Goal: Information Seeking & Learning: Find specific page/section

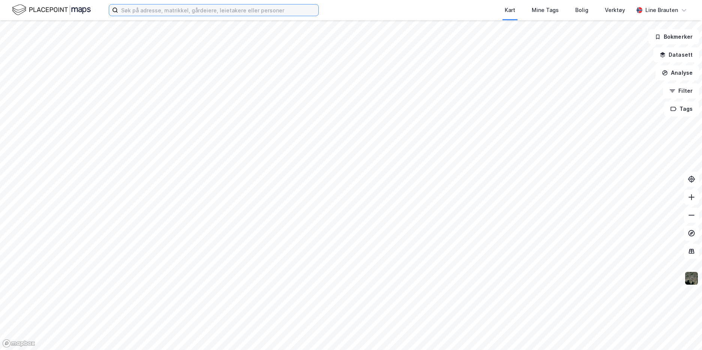
click at [166, 8] on input at bounding box center [218, 10] width 200 height 11
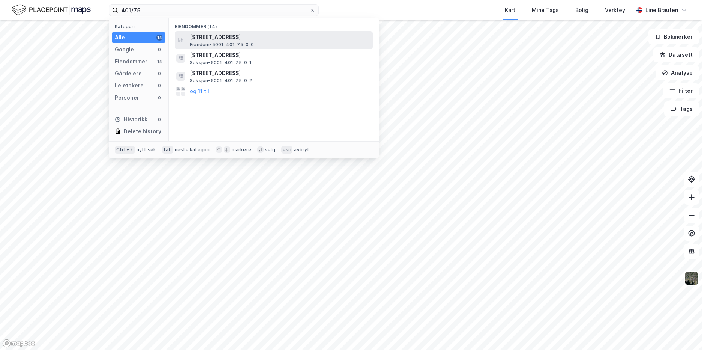
click at [208, 36] on span "[STREET_ADDRESS]" at bounding box center [280, 37] width 180 height 9
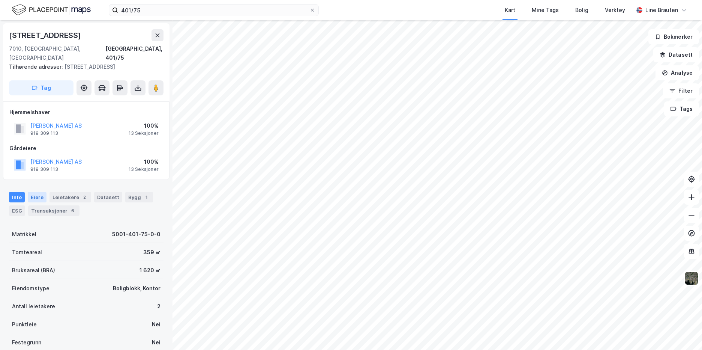
click at [36, 192] on div "Eiere" at bounding box center [37, 197] width 19 height 11
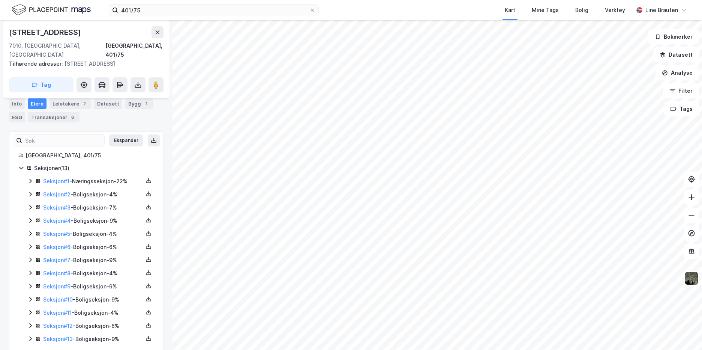
scroll to position [97, 0]
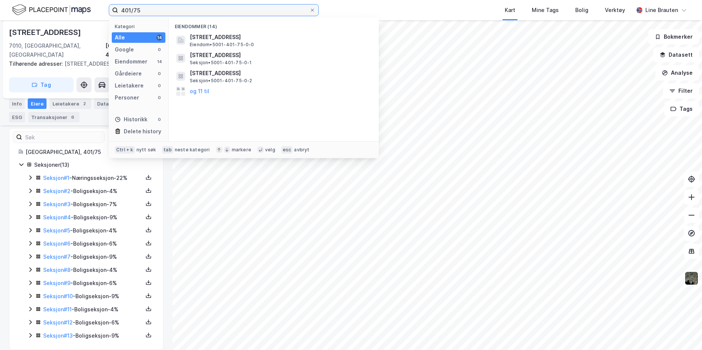
click at [145, 11] on input "401/75" at bounding box center [213, 10] width 191 height 11
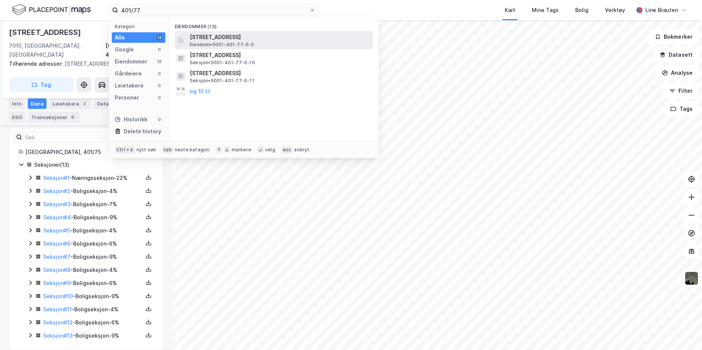
click at [278, 42] on div "[STREET_ADDRESS] Eiendom • 5001-401-77-0-0" at bounding box center [281, 40] width 182 height 15
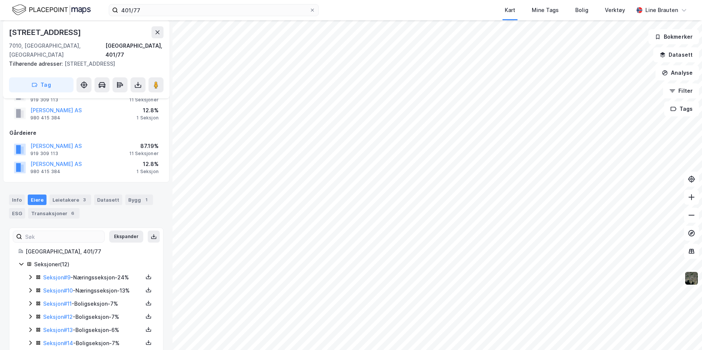
scroll to position [7, 0]
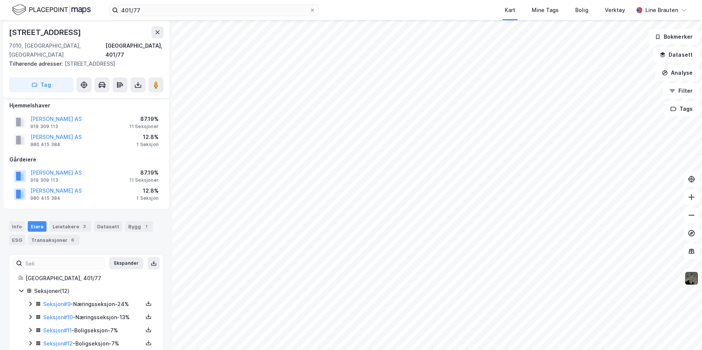
click at [43, 286] on div "Seksjoner ( 12 )" at bounding box center [94, 290] width 120 height 9
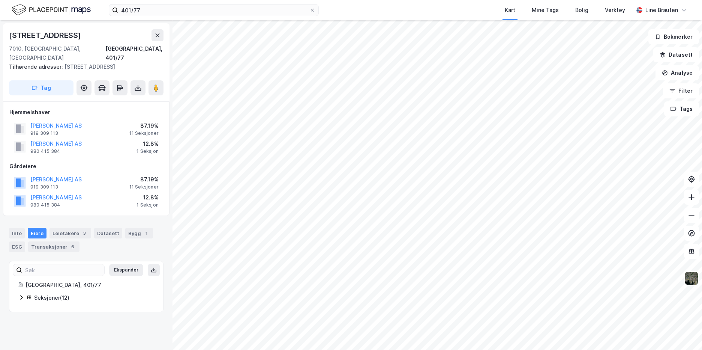
scroll to position [0, 0]
click at [21, 294] on icon at bounding box center [21, 297] width 6 height 6
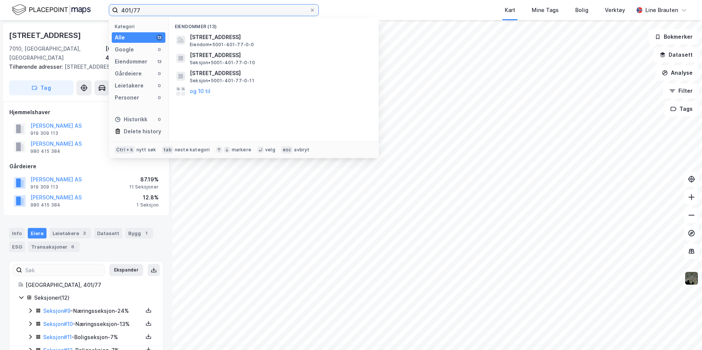
click at [158, 12] on input "401/77" at bounding box center [213, 10] width 191 height 11
click at [157, 11] on input "401/77" at bounding box center [213, 10] width 191 height 11
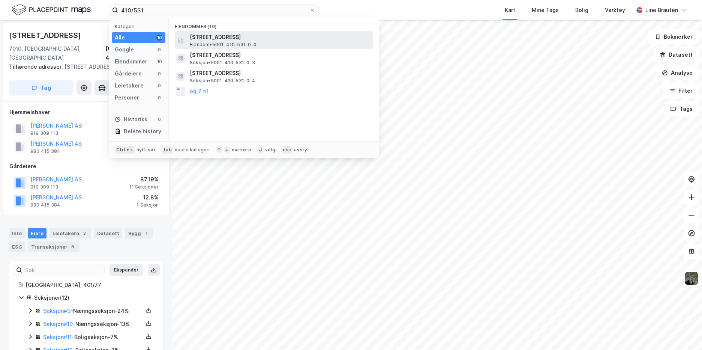
click at [256, 35] on span "[STREET_ADDRESS]" at bounding box center [280, 37] width 180 height 9
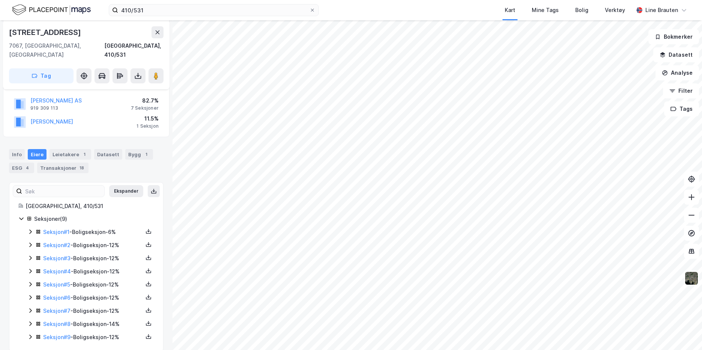
scroll to position [89, 0]
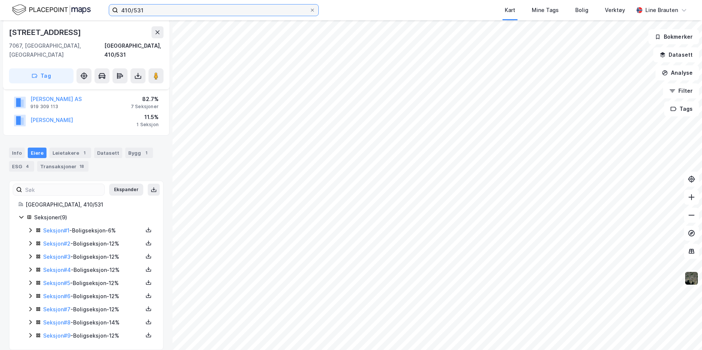
click at [149, 11] on input "410/531" at bounding box center [213, 10] width 191 height 11
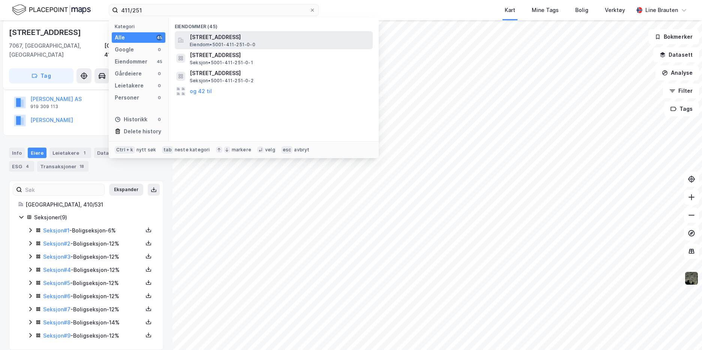
click at [202, 37] on span "[STREET_ADDRESS]" at bounding box center [280, 37] width 180 height 9
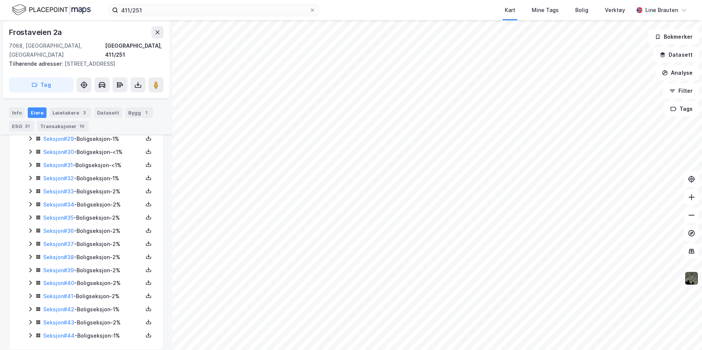
scroll to position [599, 0]
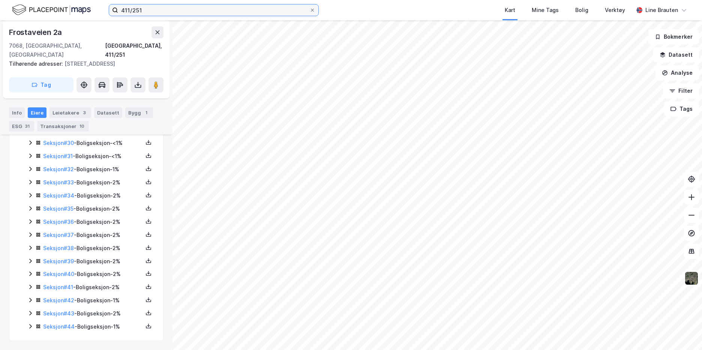
click at [150, 11] on input "411/251" at bounding box center [213, 10] width 191 height 11
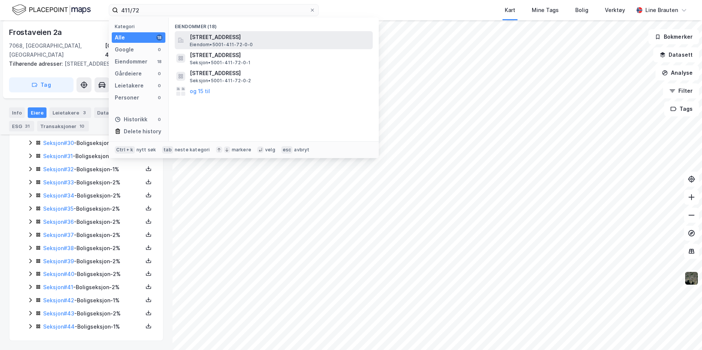
click at [292, 36] on span "[STREET_ADDRESS]" at bounding box center [280, 37] width 180 height 9
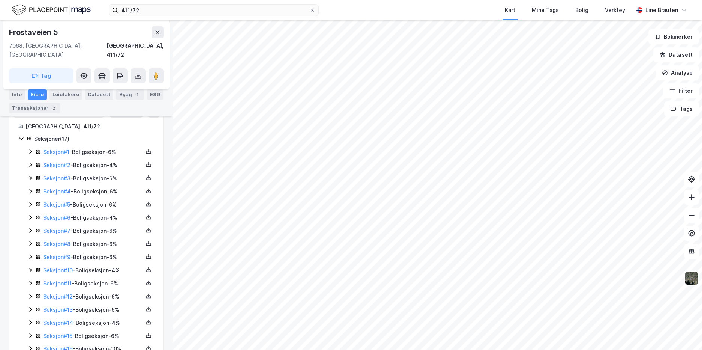
scroll to position [102, 0]
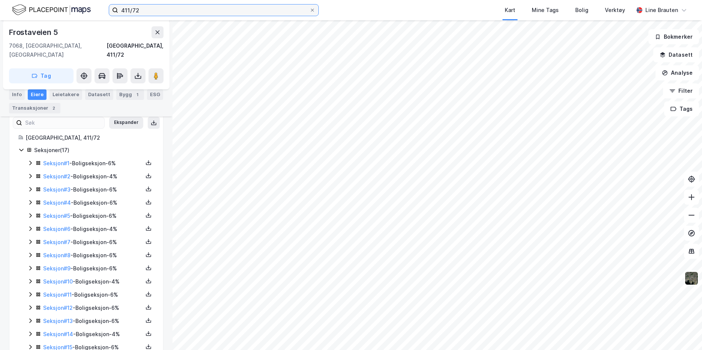
click at [150, 12] on input "411/72" at bounding box center [213, 10] width 191 height 11
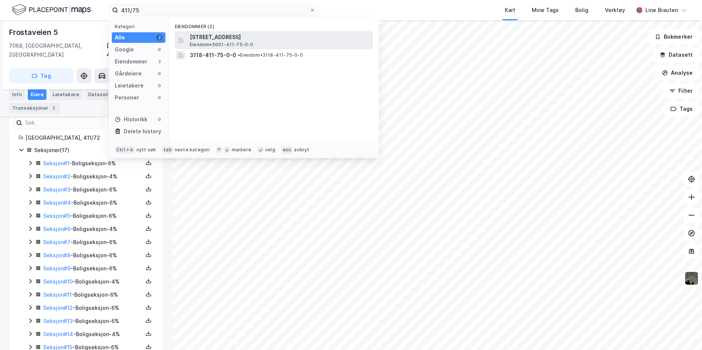
click at [227, 46] on span "Eiendom • 5001-411-75-0-0" at bounding box center [222, 45] width 64 height 6
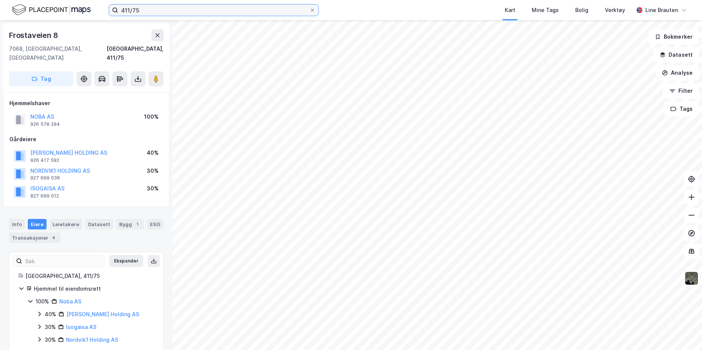
click at [155, 8] on input "411/75" at bounding box center [213, 10] width 191 height 11
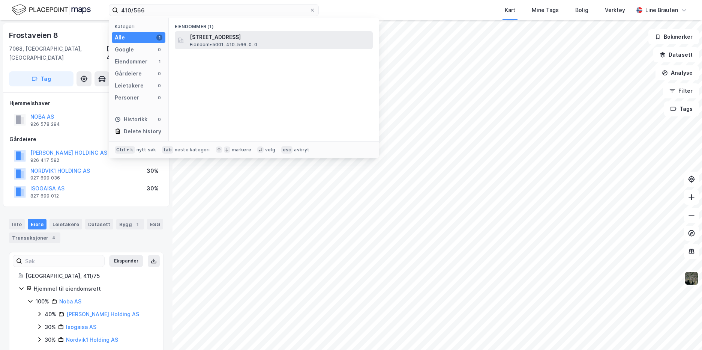
click at [214, 41] on span "[STREET_ADDRESS]" at bounding box center [280, 37] width 180 height 9
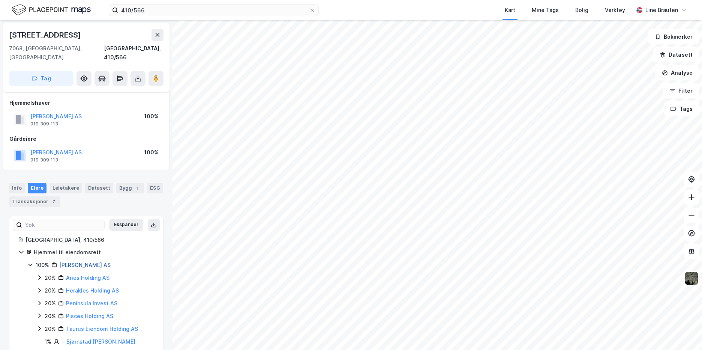
scroll to position [6, 0]
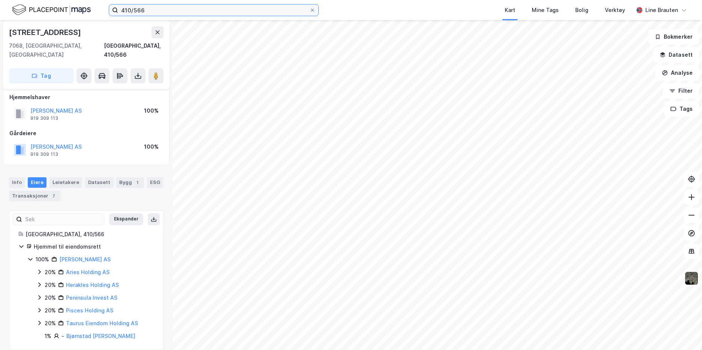
click at [207, 6] on input "410/566" at bounding box center [213, 10] width 191 height 11
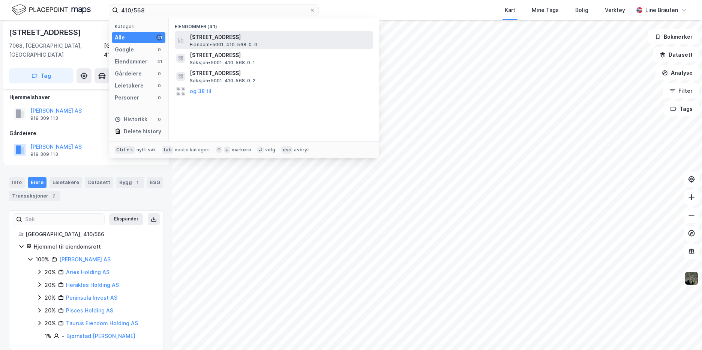
click at [243, 35] on span "[STREET_ADDRESS]" at bounding box center [280, 37] width 180 height 9
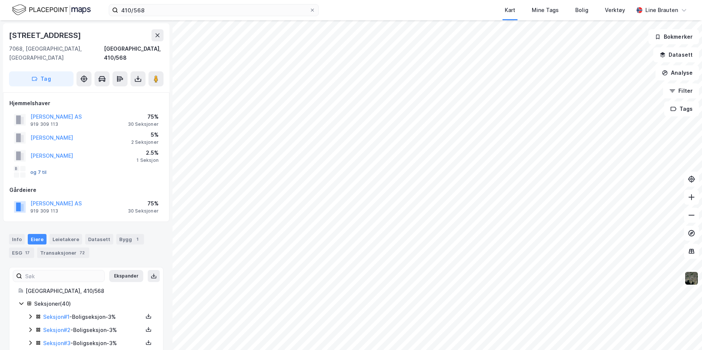
click at [0, 0] on button "og 7 til" at bounding box center [0, 0] width 0 height 0
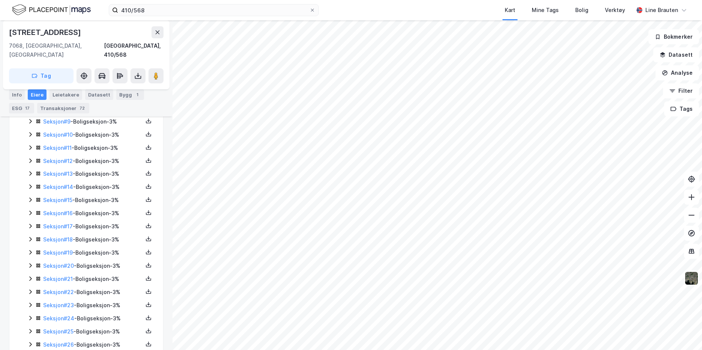
scroll to position [492, 0]
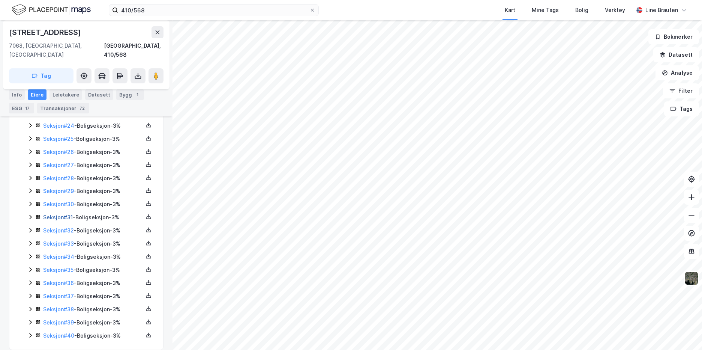
click at [68, 214] on link "Seksjon # 31" at bounding box center [58, 217] width 30 height 6
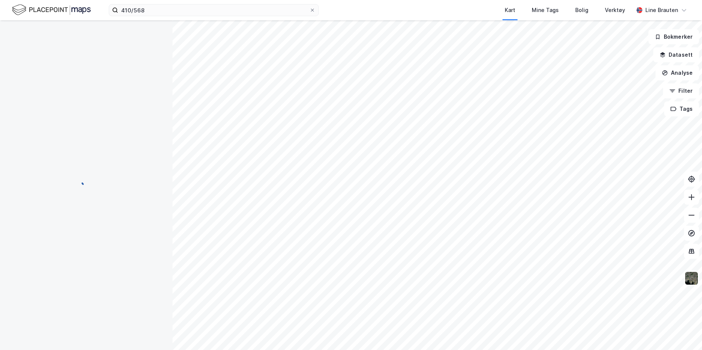
scroll to position [27, 0]
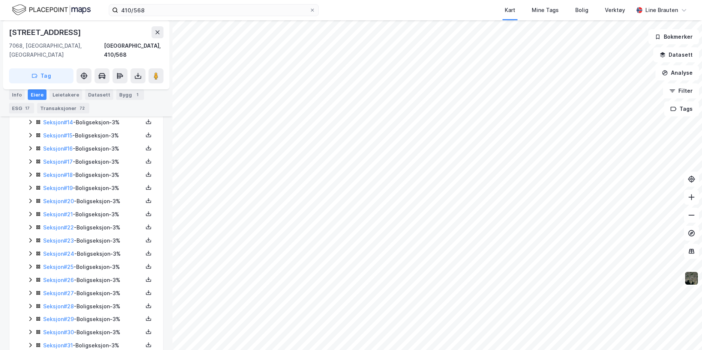
scroll to position [402, 0]
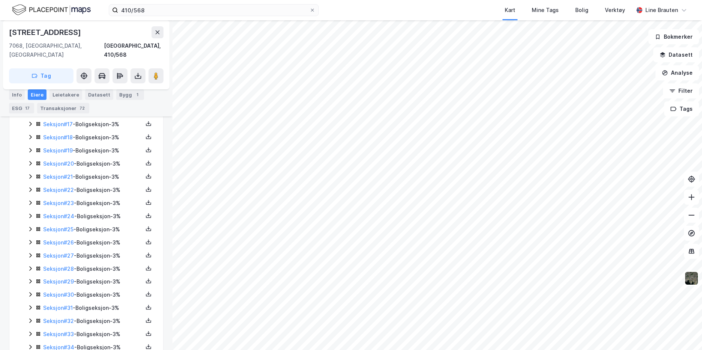
click at [107, 316] on div "Seksjon # 32 - Boligseksjon - 3%" at bounding box center [93, 320] width 100 height 9
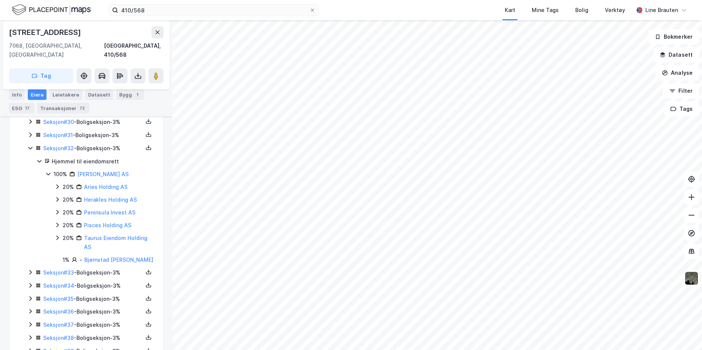
scroll to position [590, 0]
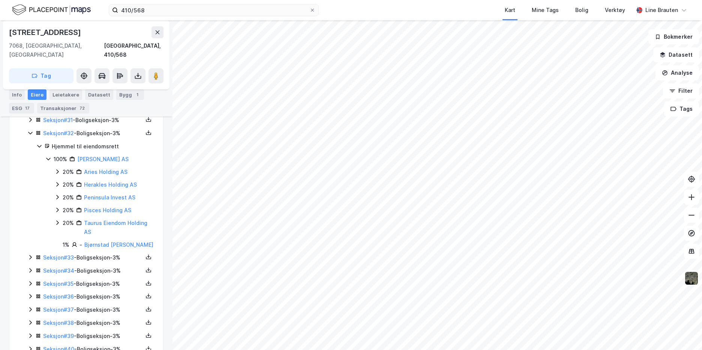
click at [30, 259] on icon at bounding box center [30, 257] width 2 height 5
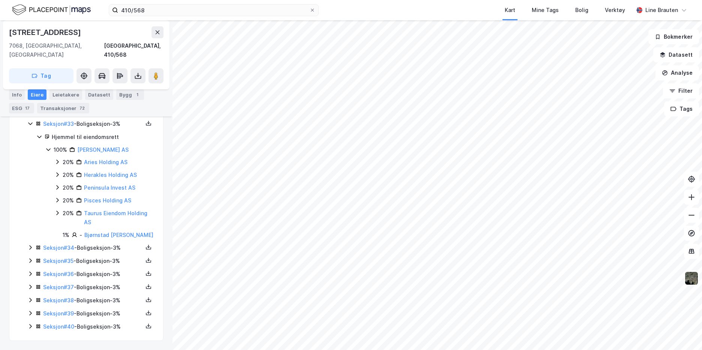
scroll to position [740, 0]
click at [31, 250] on icon at bounding box center [30, 247] width 6 height 6
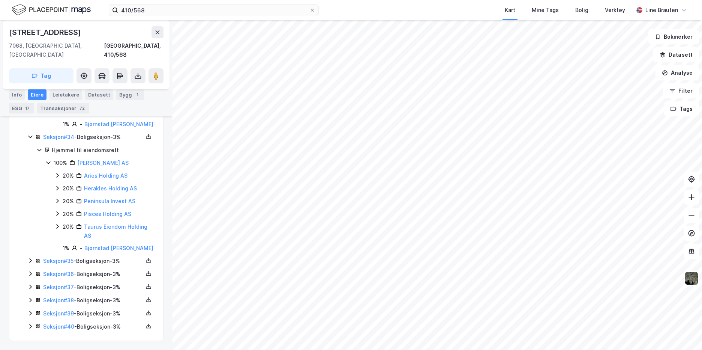
scroll to position [879, 0]
click at [31, 260] on icon at bounding box center [30, 260] width 2 height 5
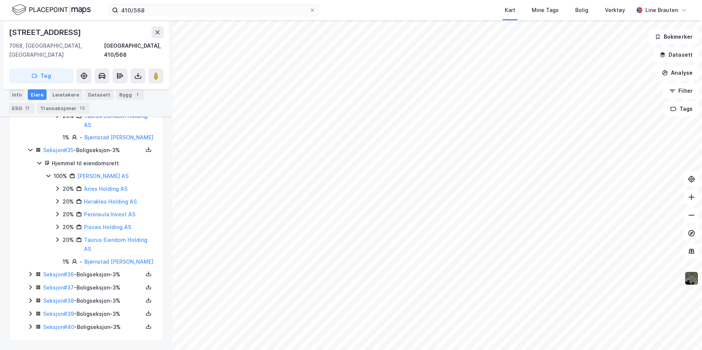
scroll to position [991, 0]
click at [31, 276] on icon at bounding box center [30, 274] width 2 height 5
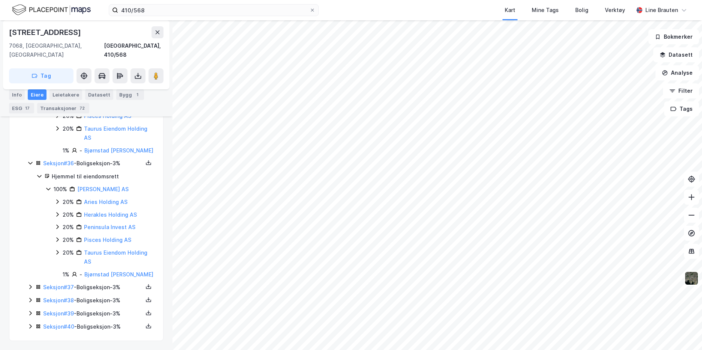
scroll to position [1136, 0]
click at [31, 286] on icon at bounding box center [30, 286] width 2 height 5
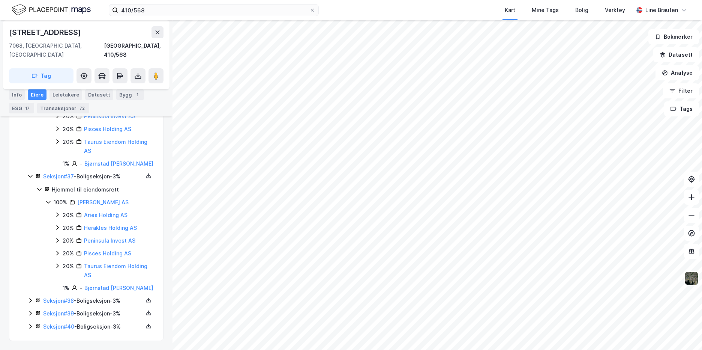
scroll to position [1265, 0]
click at [32, 299] on icon at bounding box center [30, 300] width 6 height 6
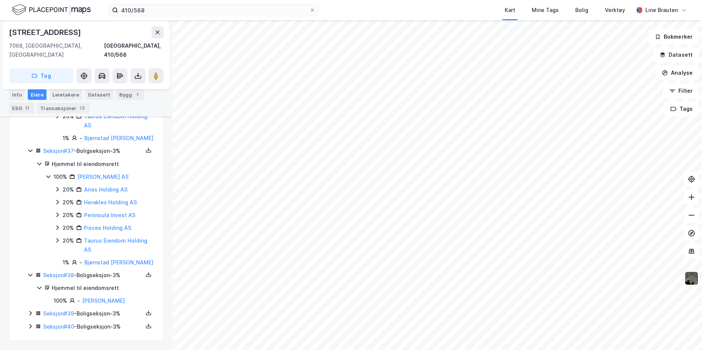
scroll to position [1291, 0]
click at [30, 313] on icon at bounding box center [30, 313] width 6 height 6
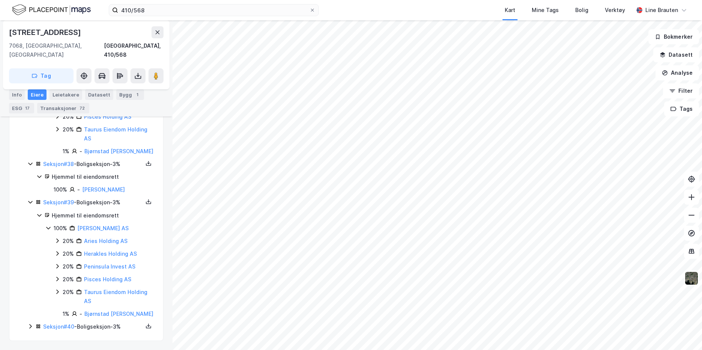
scroll to position [1419, 0]
click at [32, 325] on icon at bounding box center [30, 326] width 6 height 6
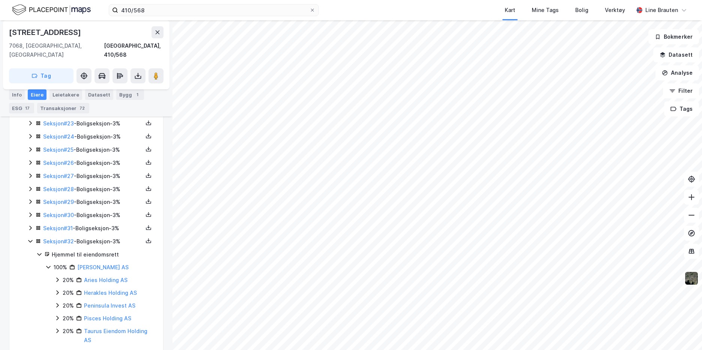
scroll to position [444, 0]
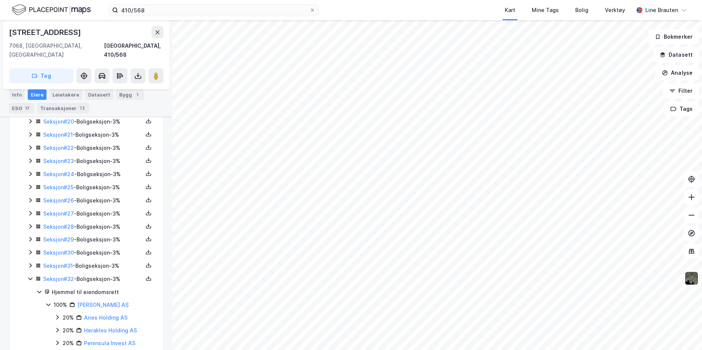
click at [29, 262] on icon at bounding box center [30, 265] width 6 height 6
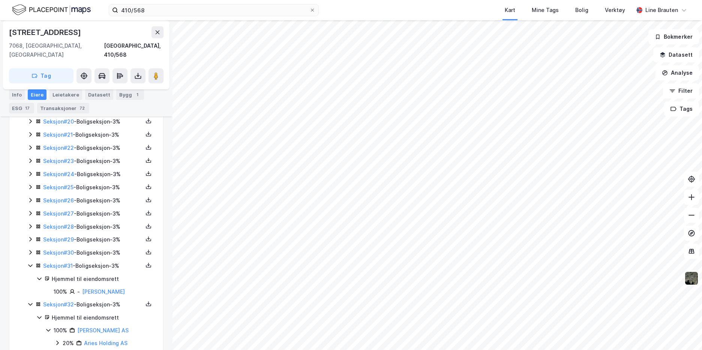
click at [30, 250] on icon at bounding box center [30, 252] width 2 height 5
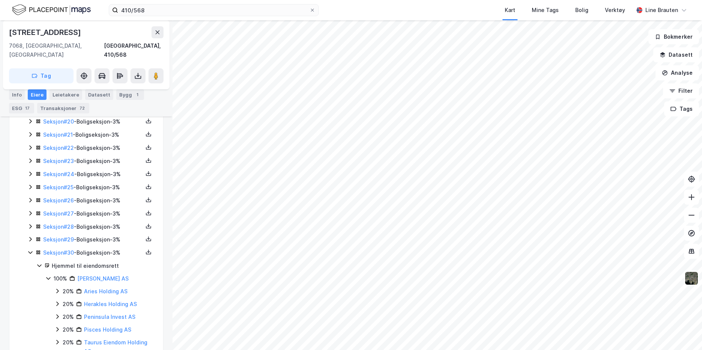
click at [30, 237] on icon at bounding box center [30, 239] width 2 height 5
click at [31, 224] on icon at bounding box center [30, 226] width 2 height 5
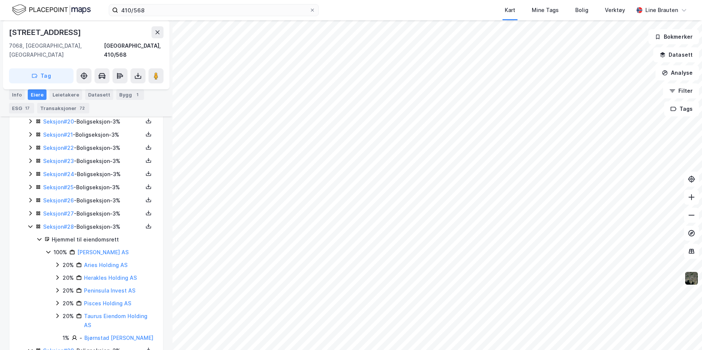
click at [29, 210] on icon at bounding box center [30, 213] width 6 height 6
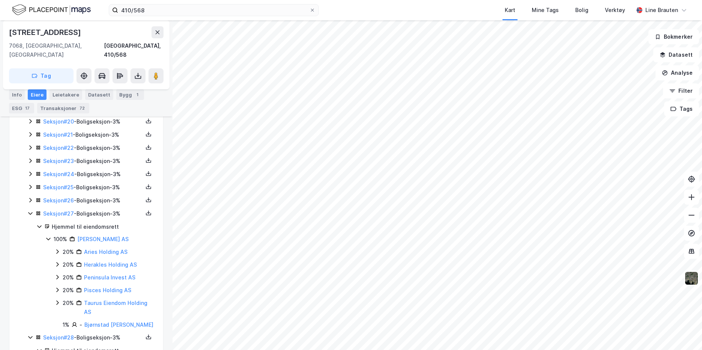
click at [31, 197] on icon at bounding box center [30, 200] width 6 height 6
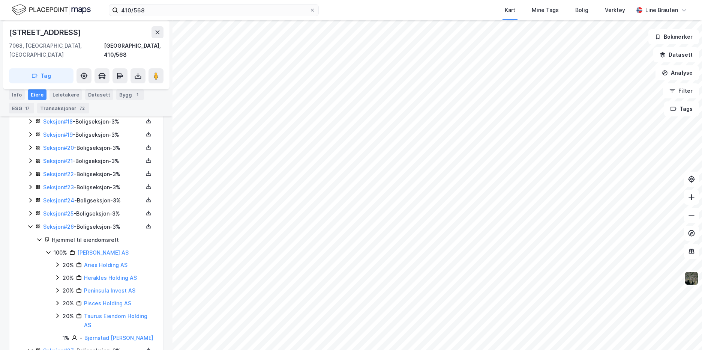
scroll to position [407, 0]
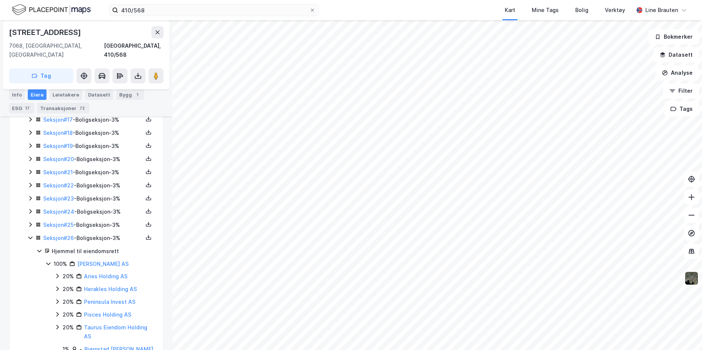
click at [30, 221] on icon at bounding box center [30, 224] width 6 height 6
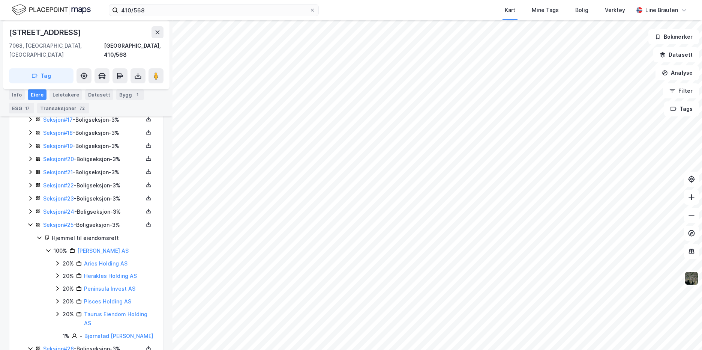
click at [30, 208] on icon at bounding box center [30, 211] width 6 height 6
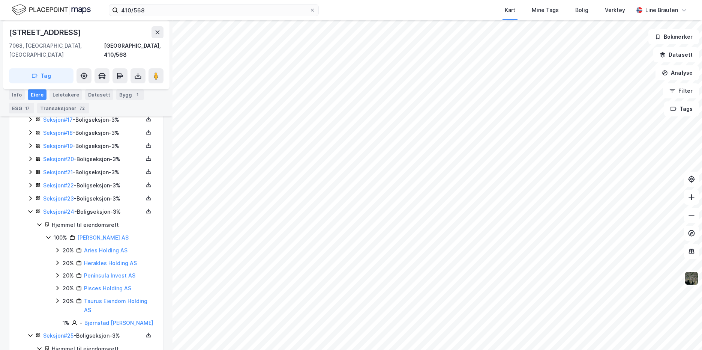
click at [31, 195] on icon at bounding box center [30, 198] width 6 height 6
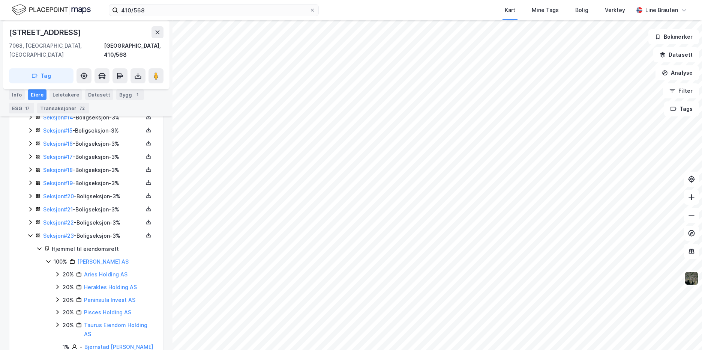
scroll to position [369, 0]
click at [29, 219] on icon at bounding box center [30, 222] width 6 height 6
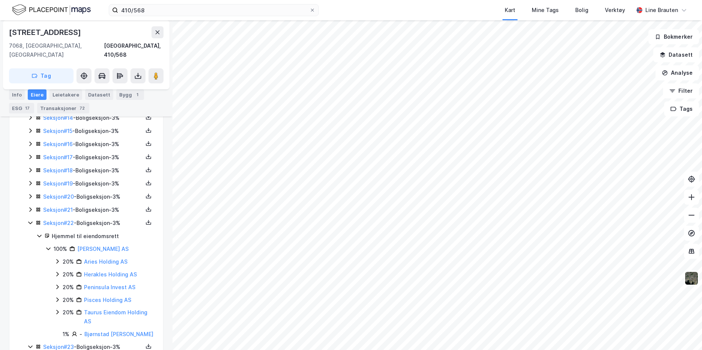
click at [32, 206] on icon at bounding box center [30, 209] width 6 height 6
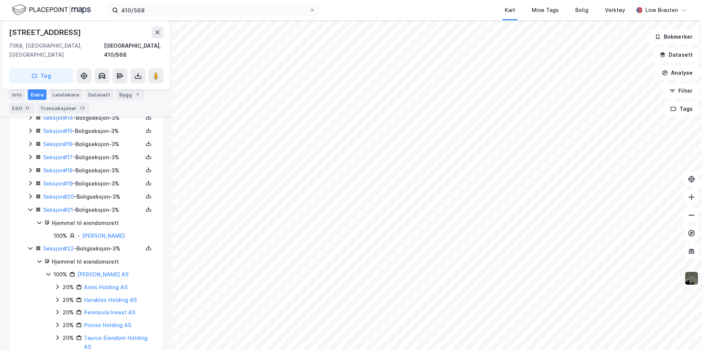
click at [29, 193] on icon at bounding box center [30, 196] width 6 height 6
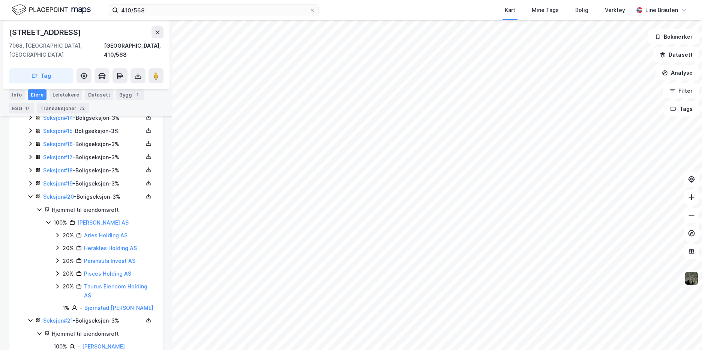
click at [30, 181] on icon at bounding box center [30, 183] width 2 height 5
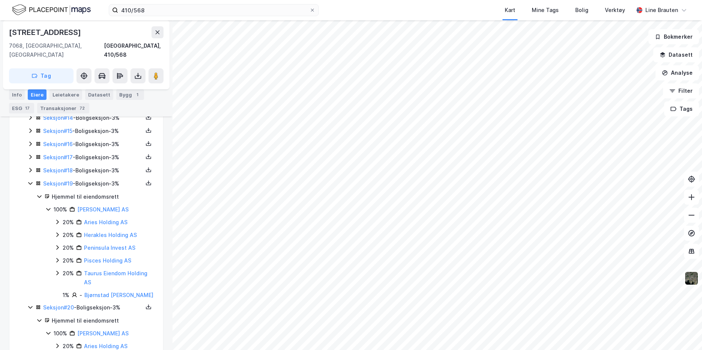
click at [30, 167] on icon at bounding box center [30, 170] width 6 height 6
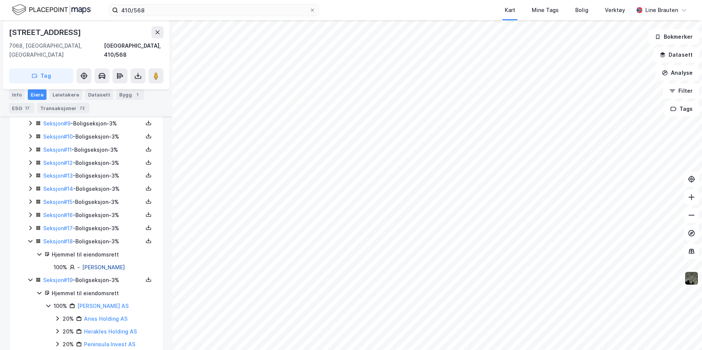
scroll to position [294, 0]
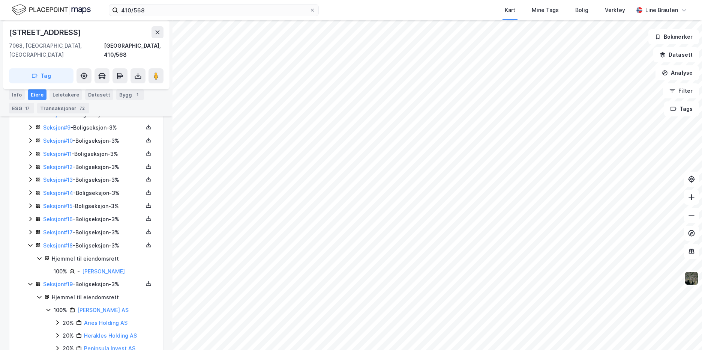
click at [32, 229] on icon at bounding box center [30, 232] width 6 height 6
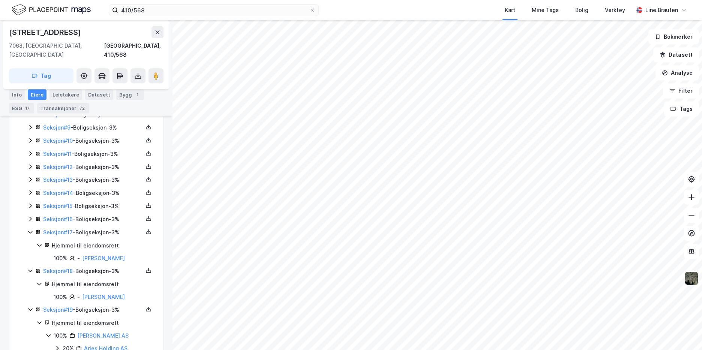
click at [30, 217] on icon at bounding box center [30, 219] width 2 height 5
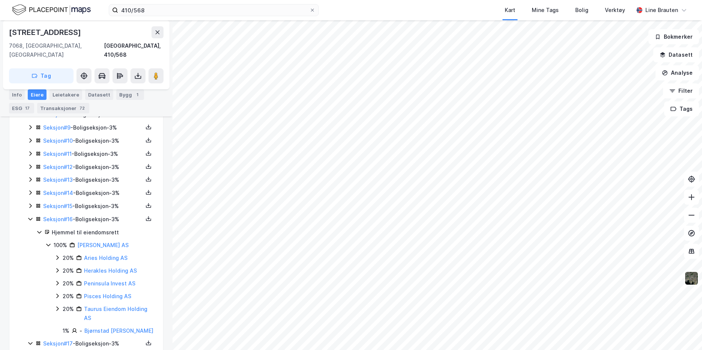
click at [30, 203] on icon at bounding box center [30, 206] width 6 height 6
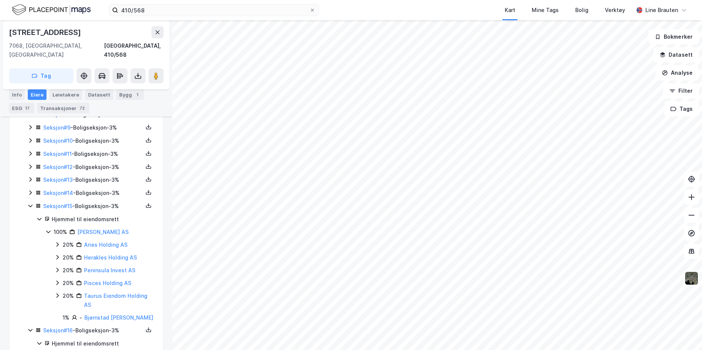
click at [28, 189] on icon at bounding box center [30, 192] width 6 height 6
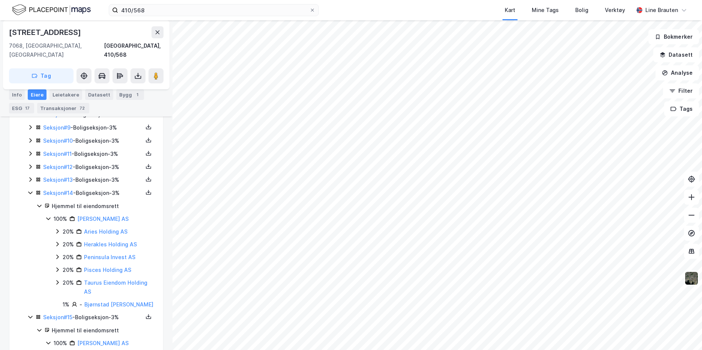
click at [30, 176] on icon at bounding box center [30, 179] width 6 height 6
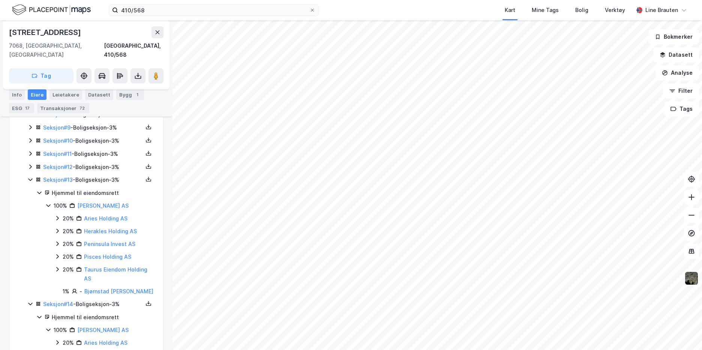
click at [31, 162] on div "Seksjon # 12 - Boligseksjon - 3%" at bounding box center [90, 166] width 127 height 9
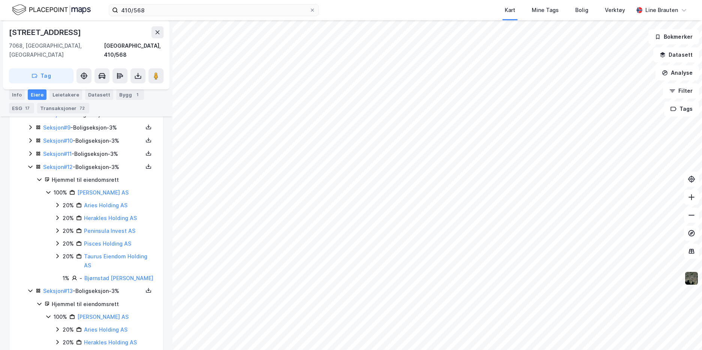
click at [31, 151] on icon at bounding box center [30, 153] width 2 height 5
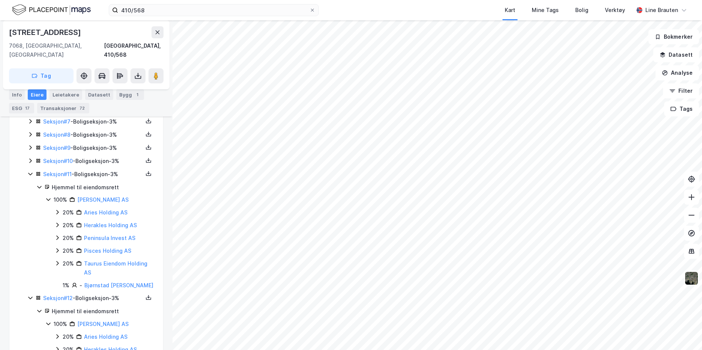
scroll to position [257, 0]
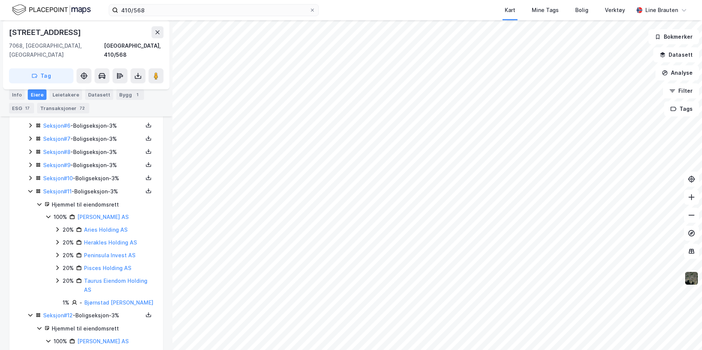
click at [30, 176] on icon at bounding box center [30, 178] width 2 height 5
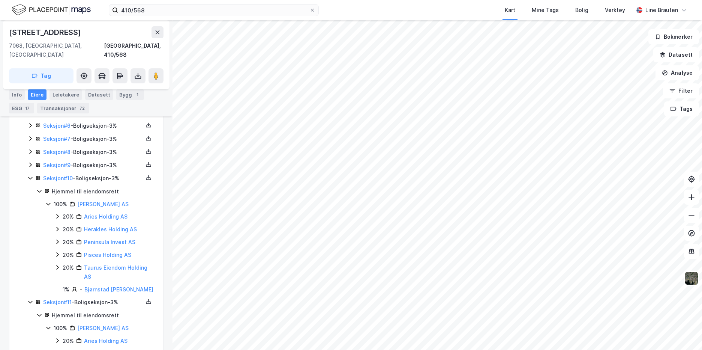
click at [30, 162] on icon at bounding box center [30, 165] width 6 height 6
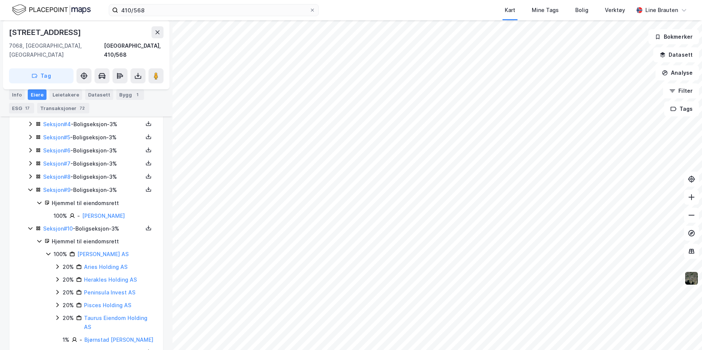
scroll to position [219, 0]
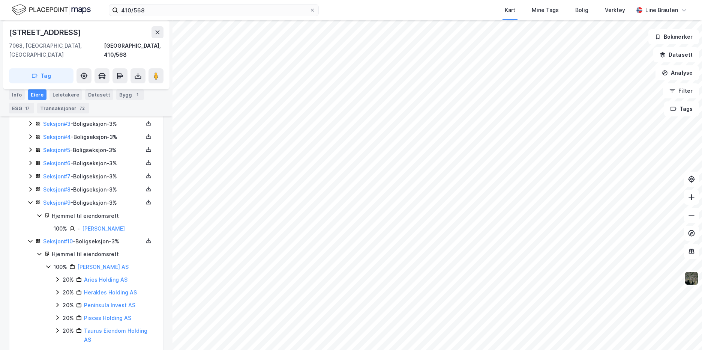
click at [31, 186] on icon at bounding box center [30, 189] width 6 height 6
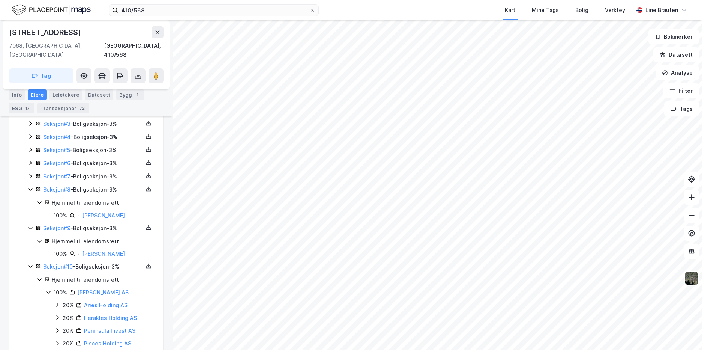
click at [30, 173] on icon at bounding box center [30, 176] width 6 height 6
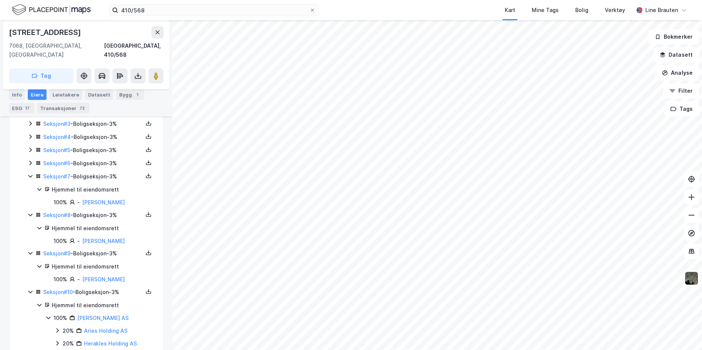
click at [32, 161] on icon at bounding box center [30, 163] width 2 height 5
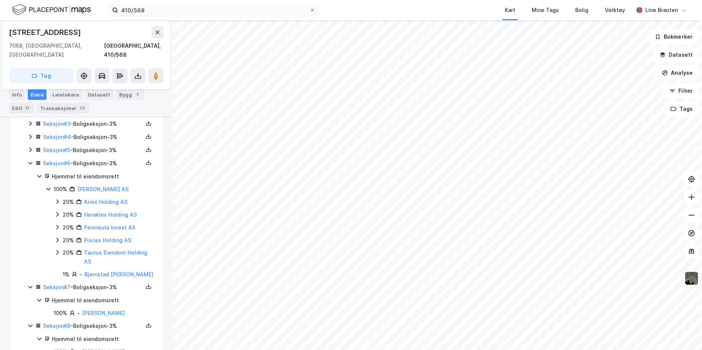
scroll to position [182, 0]
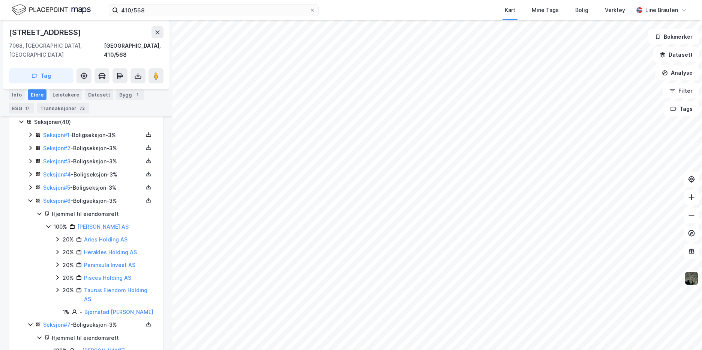
click at [31, 185] on icon at bounding box center [30, 187] width 2 height 5
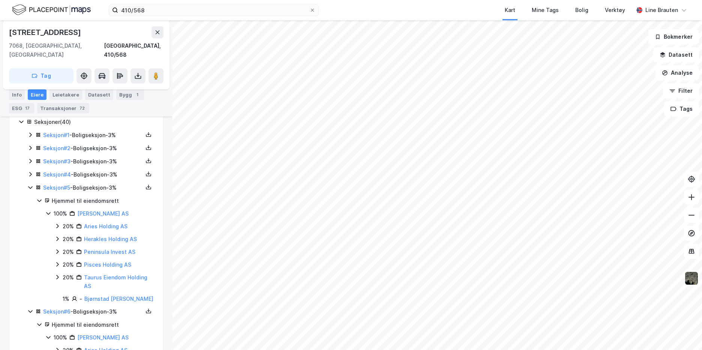
click at [31, 172] on icon at bounding box center [30, 174] width 2 height 5
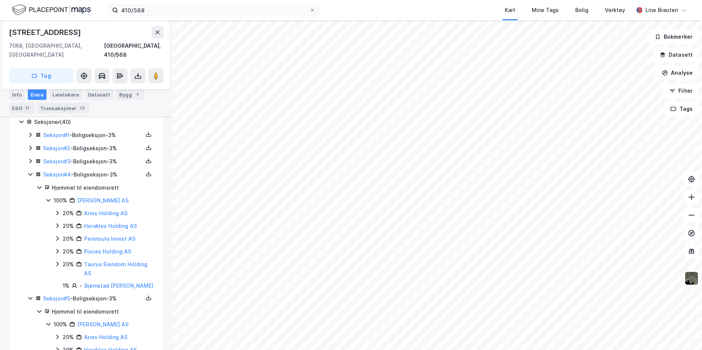
click at [31, 158] on icon at bounding box center [30, 161] width 6 height 6
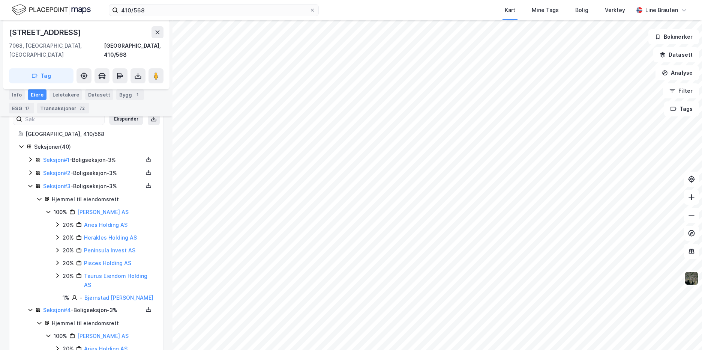
scroll to position [144, 0]
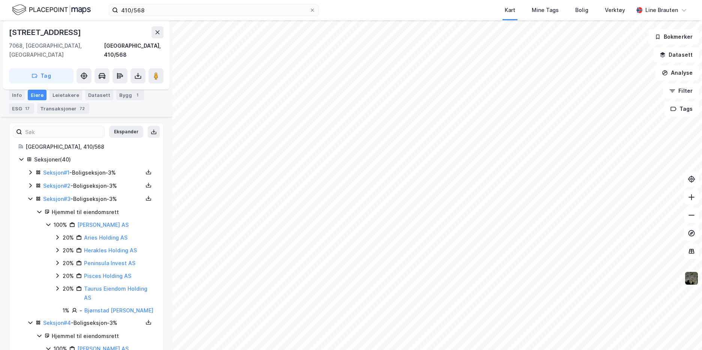
click at [31, 182] on icon at bounding box center [30, 185] width 6 height 6
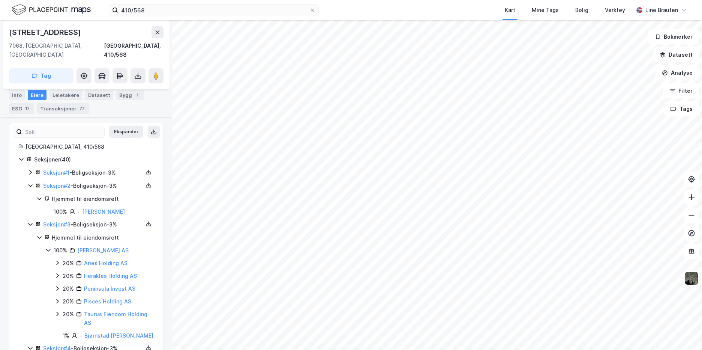
click at [30, 170] on icon at bounding box center [30, 172] width 2 height 5
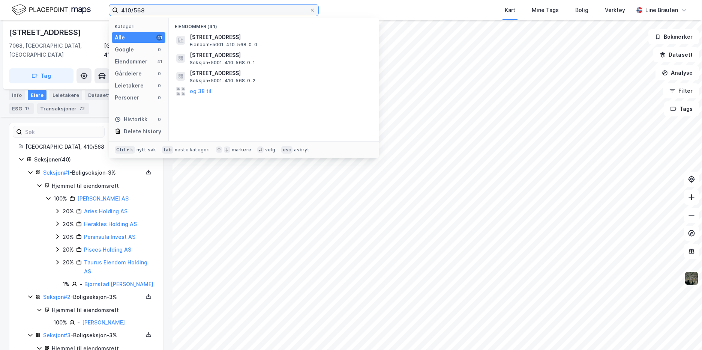
click at [159, 10] on input "410/568" at bounding box center [213, 10] width 191 height 11
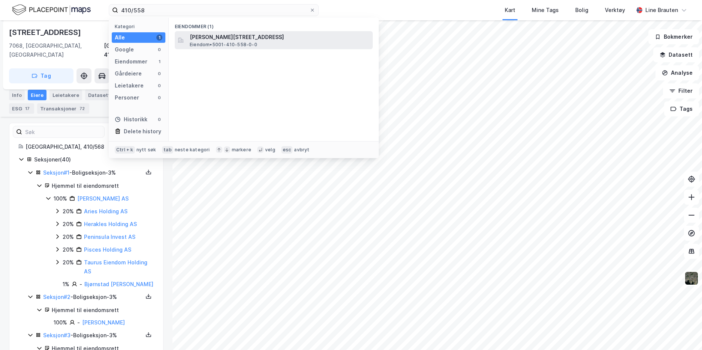
click at [246, 42] on span "Eiendom • 5001-410-558-0-0" at bounding box center [224, 45] width 68 height 6
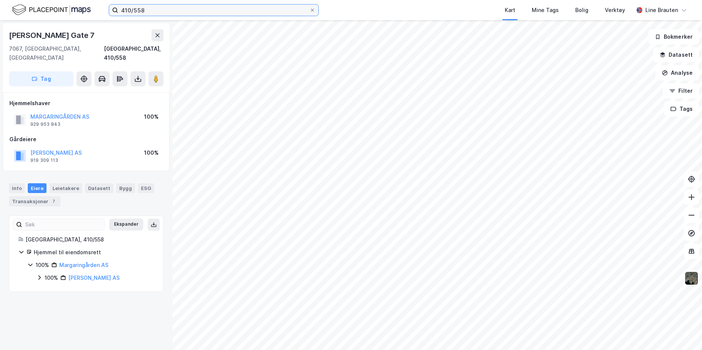
click at [159, 10] on input "410/558" at bounding box center [213, 10] width 191 height 11
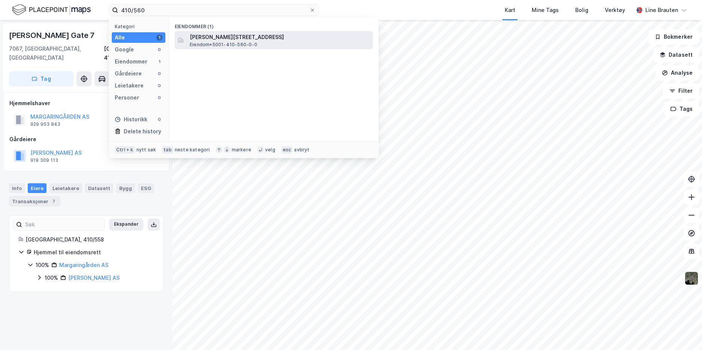
click at [205, 43] on span "Eiendom • 5001-410-560-0-0" at bounding box center [224, 45] width 68 height 6
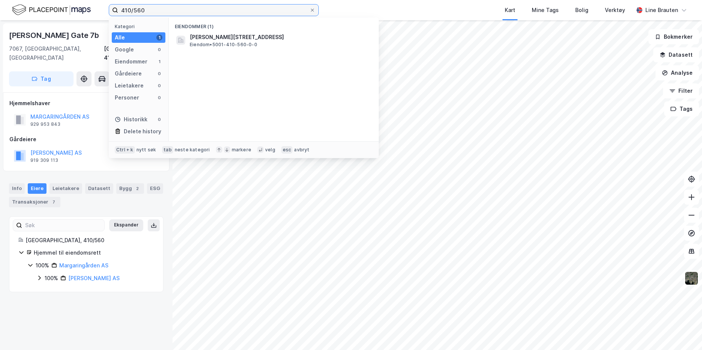
click at [177, 12] on input "410/560" at bounding box center [213, 10] width 191 height 11
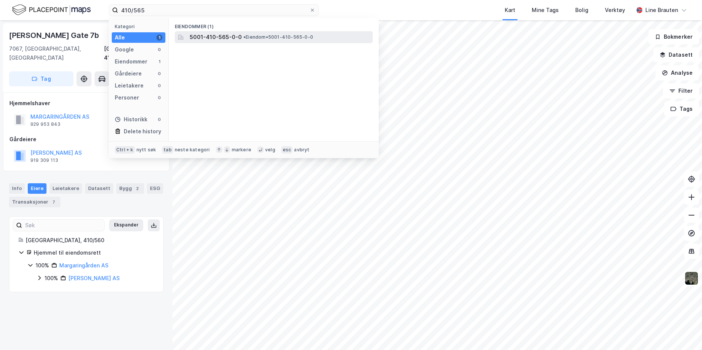
click at [218, 36] on span "5001-410-565-0-0" at bounding box center [216, 37] width 52 height 9
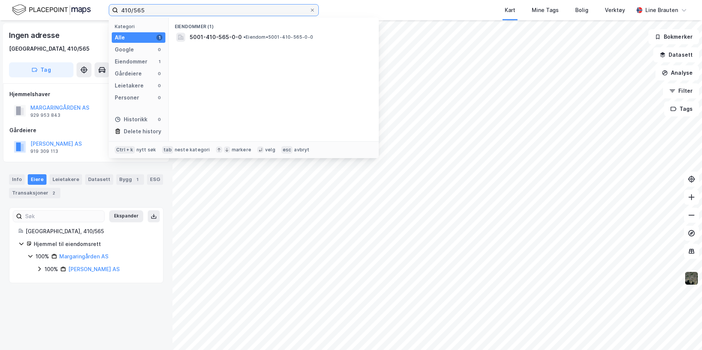
click at [153, 9] on input "410/565" at bounding box center [213, 10] width 191 height 11
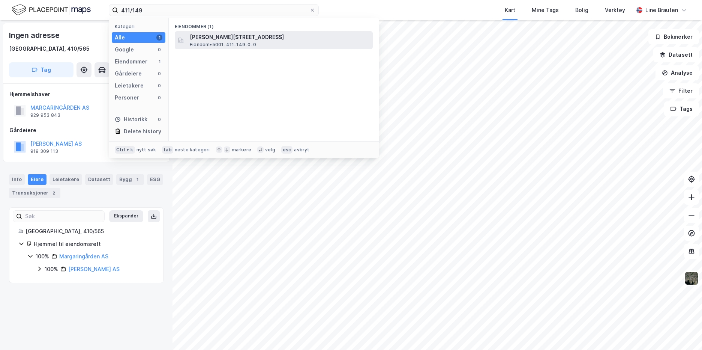
click at [235, 44] on span "Eiendom • 5001-411-149-0-0" at bounding box center [223, 45] width 66 height 6
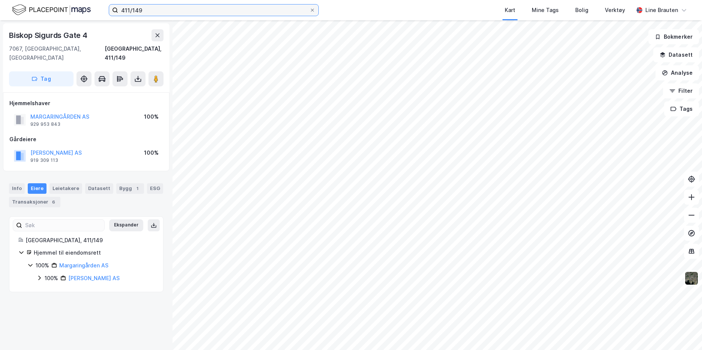
click at [169, 9] on input "411/149" at bounding box center [213, 10] width 191 height 11
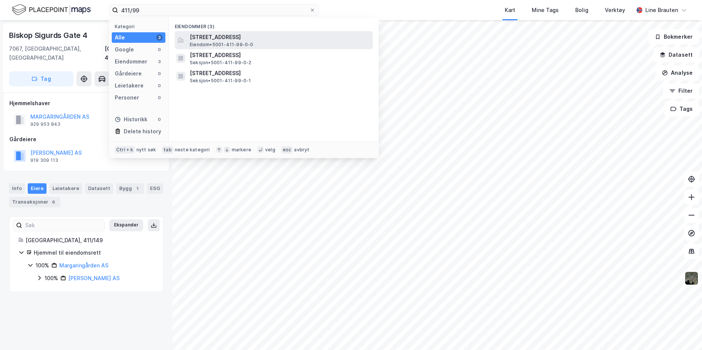
click at [212, 36] on span "[STREET_ADDRESS]" at bounding box center [280, 37] width 180 height 9
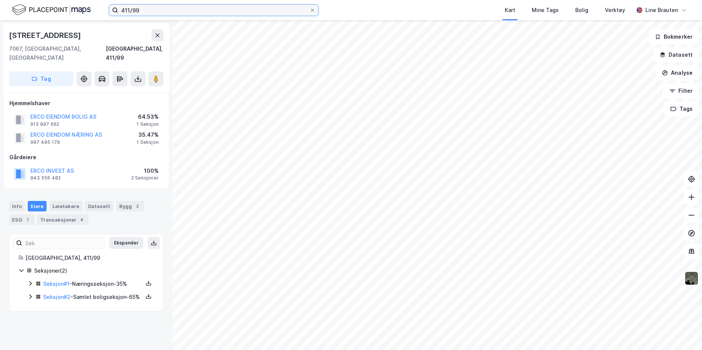
drag, startPoint x: 128, startPoint y: 9, endPoint x: 141, endPoint y: 1, distance: 15.3
click at [128, 9] on input "411/99" at bounding box center [213, 10] width 191 height 11
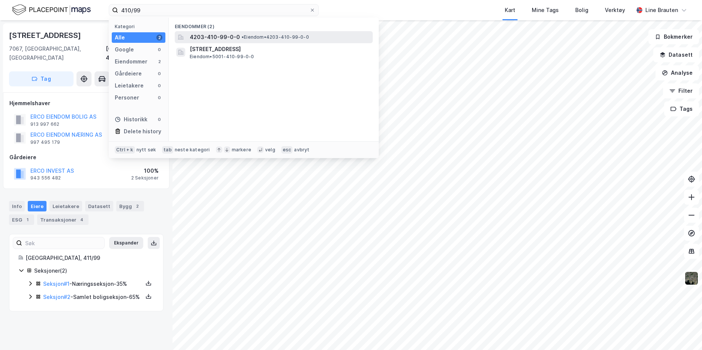
click at [235, 36] on span "4203-410-99-0-0" at bounding box center [215, 37] width 50 height 9
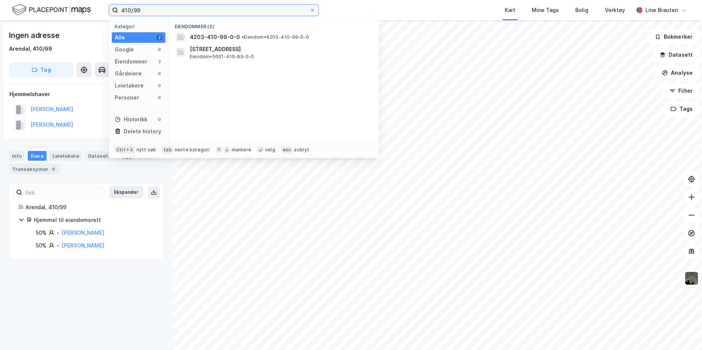
click at [143, 12] on input "410/99" at bounding box center [213, 10] width 191 height 11
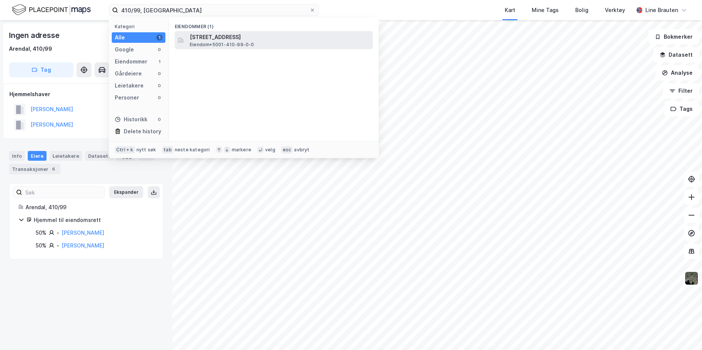
click at [227, 38] on span "[STREET_ADDRESS]" at bounding box center [280, 37] width 180 height 9
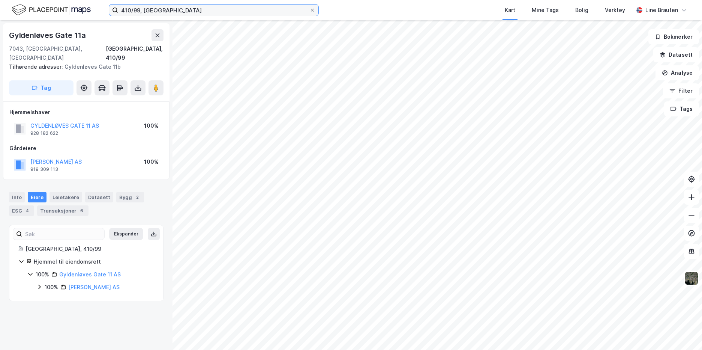
drag, startPoint x: 138, startPoint y: 12, endPoint x: 140, endPoint y: 3, distance: 9.8
click at [138, 10] on input "410/99, [GEOGRAPHIC_DATA]" at bounding box center [213, 10] width 191 height 11
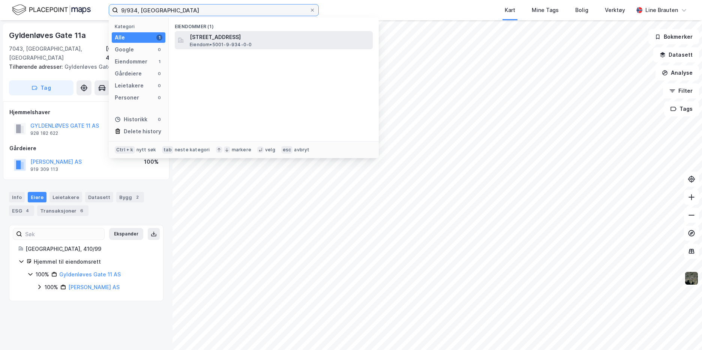
type input "9/934, [GEOGRAPHIC_DATA]"
click at [209, 48] on div "[STREET_ADDRESS] • 5001-9-934-0-0" at bounding box center [274, 40] width 198 height 18
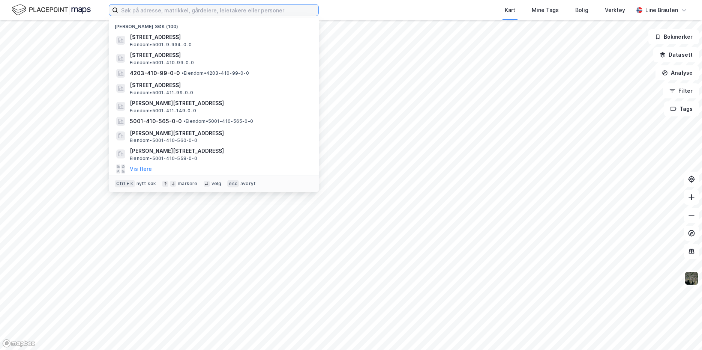
click at [236, 9] on input at bounding box center [218, 10] width 200 height 11
click at [154, 10] on input at bounding box center [218, 10] width 200 height 11
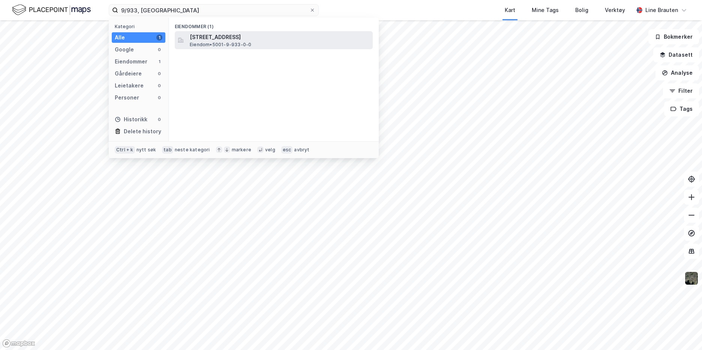
click at [232, 38] on span "[STREET_ADDRESS]" at bounding box center [280, 37] width 180 height 9
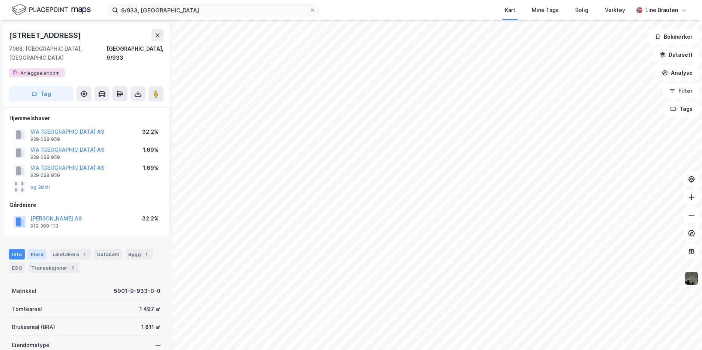
click at [35, 249] on div "Eiere" at bounding box center [37, 254] width 19 height 11
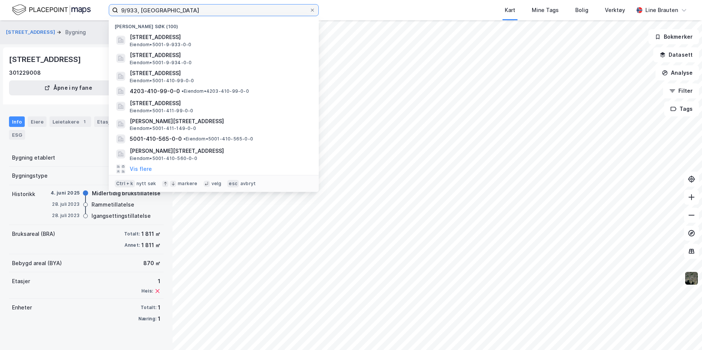
click at [177, 13] on input "9/933, trondheim" at bounding box center [213, 10] width 191 height 11
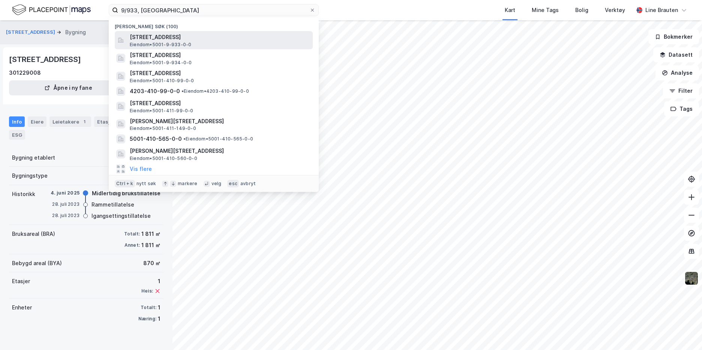
click at [164, 39] on span "[STREET_ADDRESS]" at bounding box center [220, 37] width 180 height 9
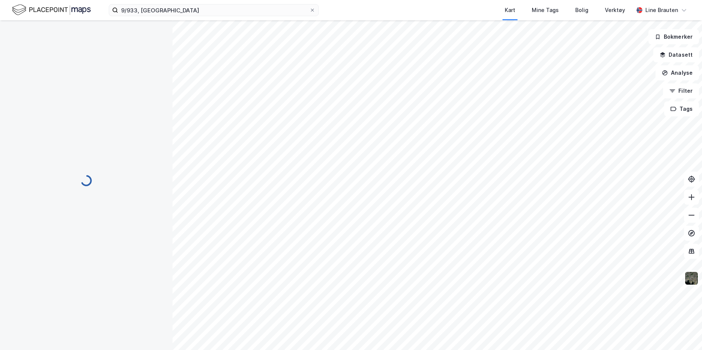
scroll to position [1, 0]
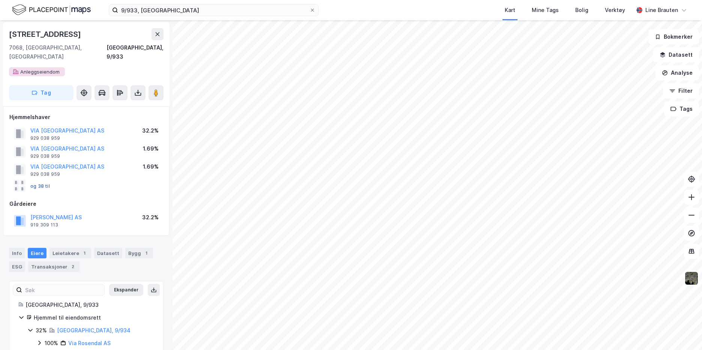
click at [0, 0] on button "og 38 til" at bounding box center [0, 0] width 0 height 0
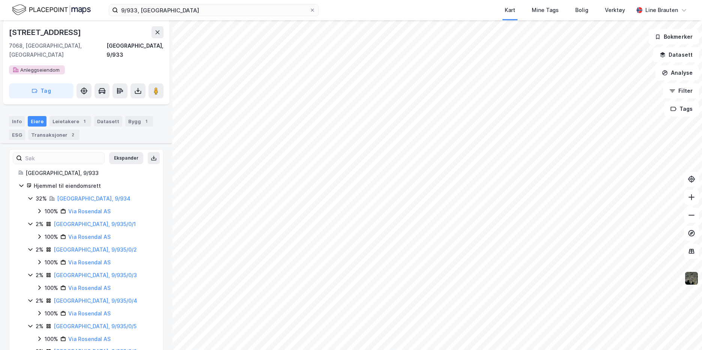
scroll to position [436, 0]
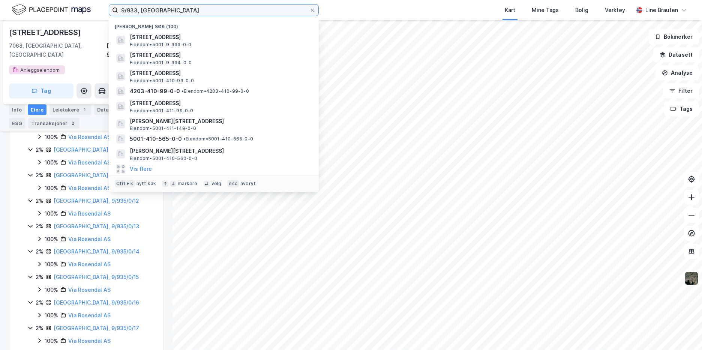
click at [184, 12] on input "9/933, trondheim" at bounding box center [213, 10] width 191 height 11
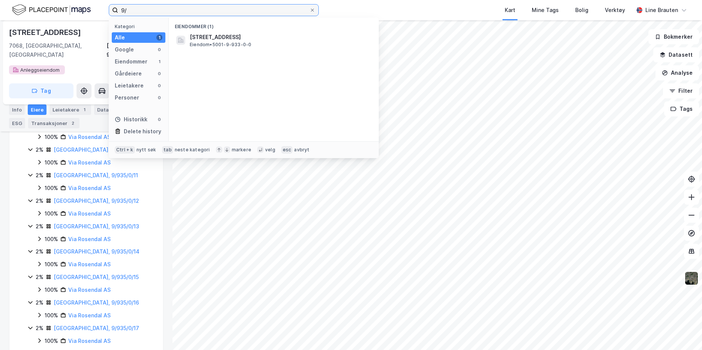
type input "9"
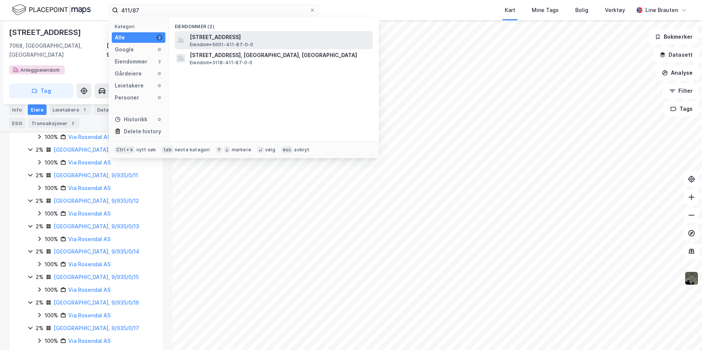
click at [237, 37] on span "Frostaveien 2E, 7068, TRONDHEIM, TRONDHEIM" at bounding box center [280, 37] width 180 height 9
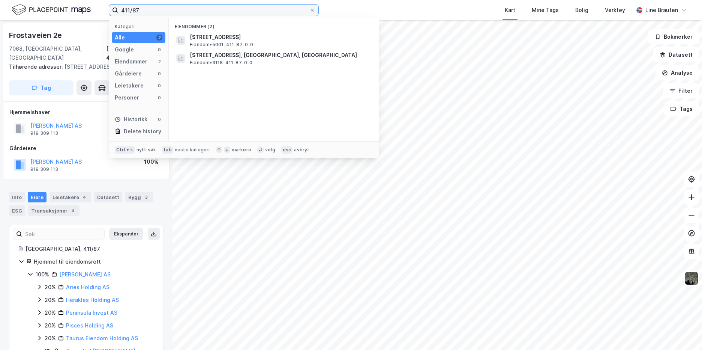
click at [166, 6] on input "411/87" at bounding box center [213, 10] width 191 height 11
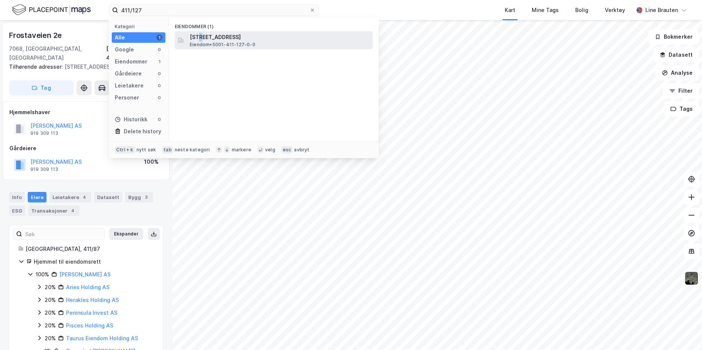
click at [200, 37] on span "Mellomveien 12A, 7067, TRONDHEIM, TRONDHEIM" at bounding box center [280, 37] width 180 height 9
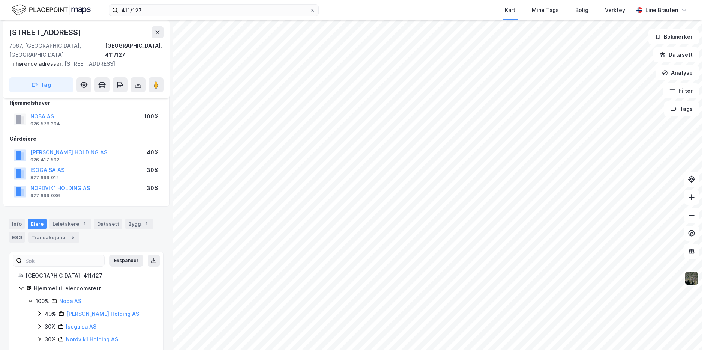
scroll to position [13, 0]
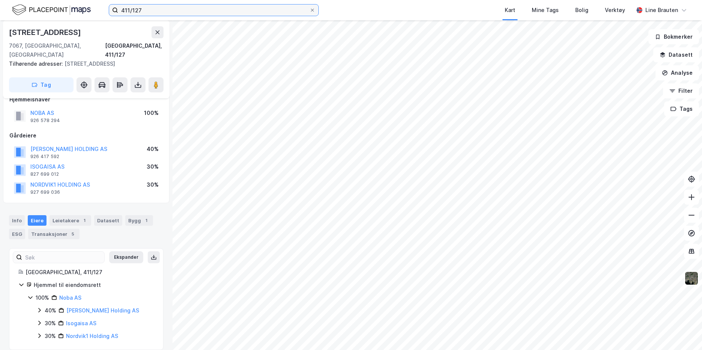
click at [186, 12] on input "411/127" at bounding box center [213, 10] width 191 height 11
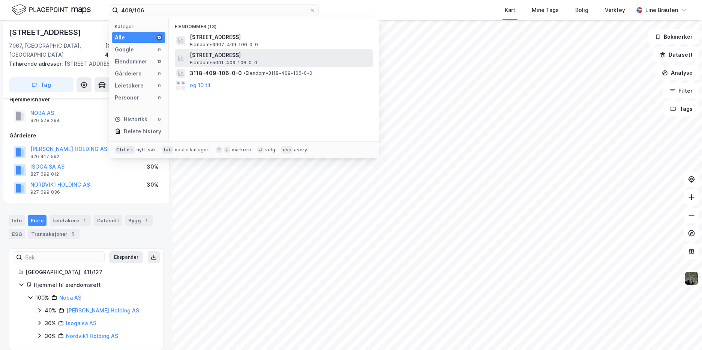
click at [265, 56] on span "Nedre Bakklandet 83, 7014, TRONDHEIM, TRONDHEIM" at bounding box center [280, 55] width 180 height 9
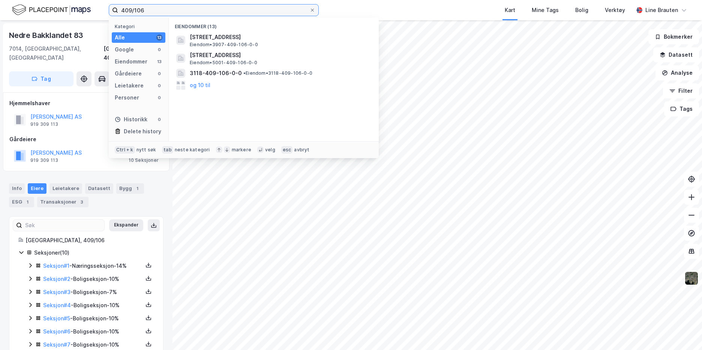
click at [147, 8] on input "409/106" at bounding box center [213, 10] width 191 height 11
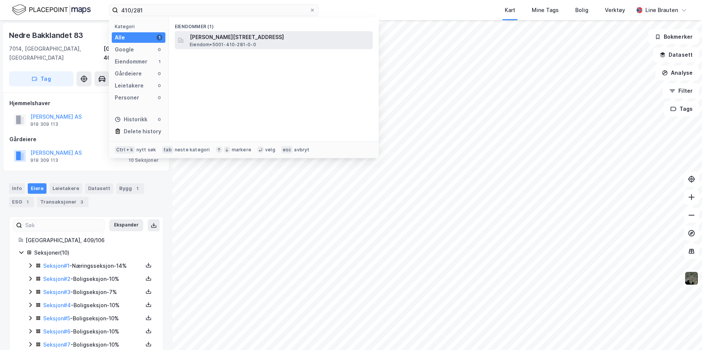
click at [228, 37] on span "Nedre Møllenberg gate 89, 7068, TRONDHEIM, TRONDHEIM" at bounding box center [280, 37] width 180 height 9
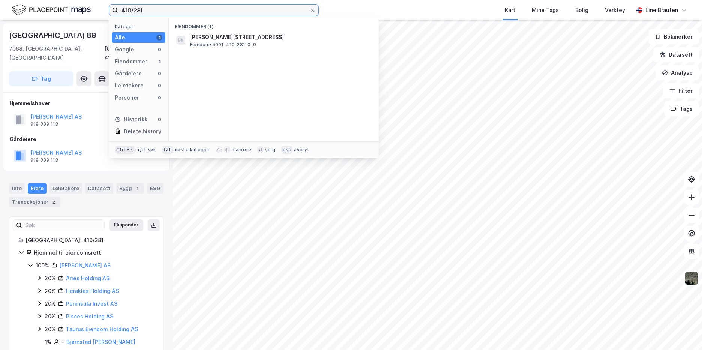
click at [153, 12] on input "410/281" at bounding box center [213, 10] width 191 height 11
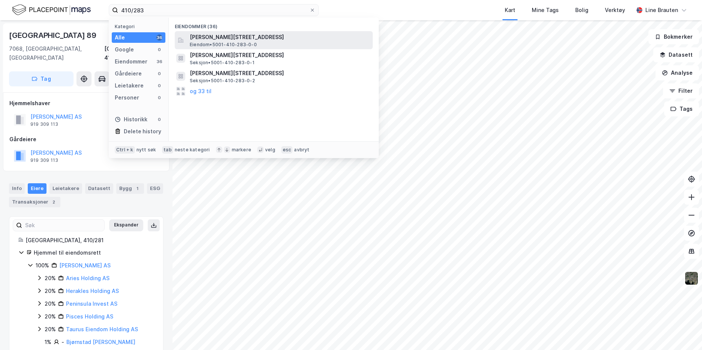
click at [197, 41] on span "Nedre Møllenberg gate 91, 7068, TRONDHEIM, TRONDHEIM" at bounding box center [280, 37] width 180 height 9
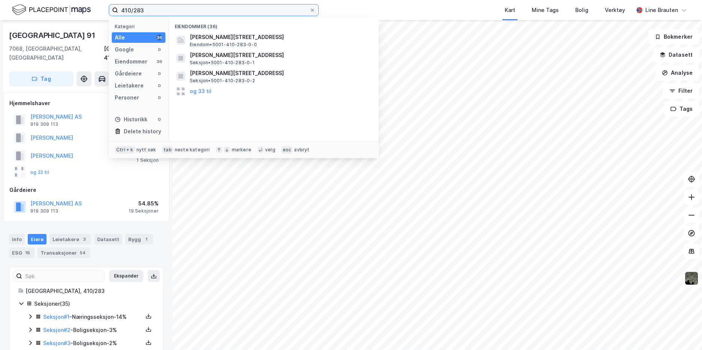
click at [147, 9] on input "410/283" at bounding box center [213, 10] width 191 height 11
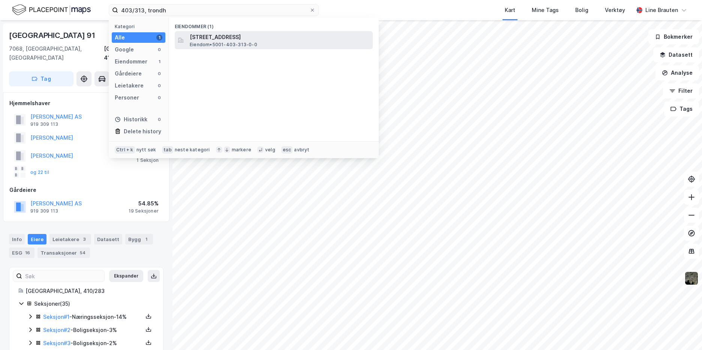
click at [219, 41] on span "Kongens gate 23, 7012, TRONDHEIM, TRONDHEIM" at bounding box center [280, 37] width 180 height 9
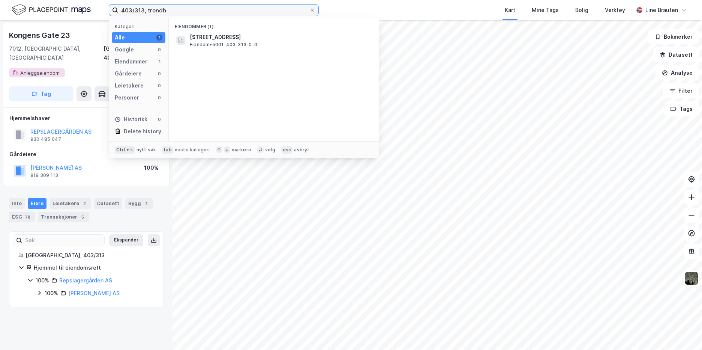
drag, startPoint x: 143, startPoint y: 11, endPoint x: 149, endPoint y: 2, distance: 11.3
click at [143, 9] on input "403/313, trondh" at bounding box center [213, 10] width 191 height 11
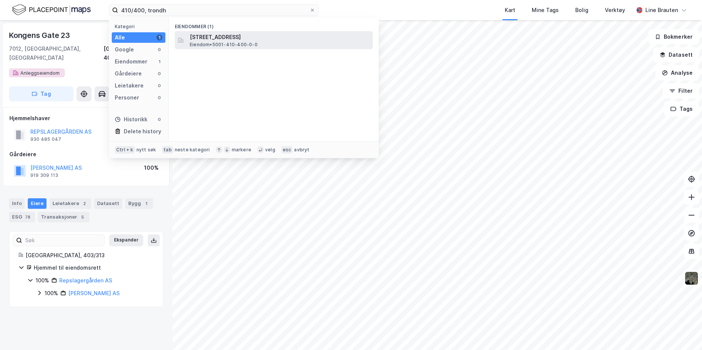
click at [229, 39] on span "Stadsing Dahls gate 24A, 7015, TRONDHEIM, TRONDHEIM" at bounding box center [280, 37] width 180 height 9
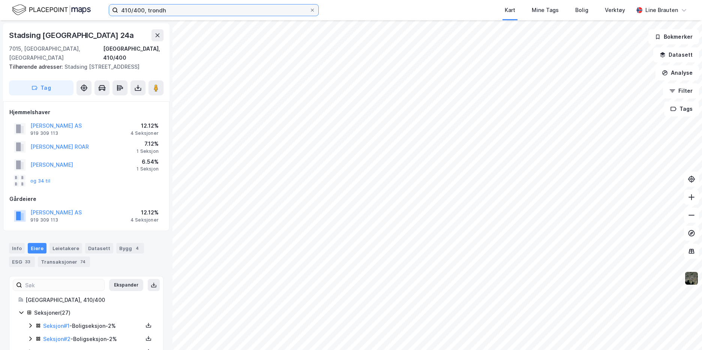
click at [143, 10] on input "410/400, trondh" at bounding box center [213, 10] width 191 height 11
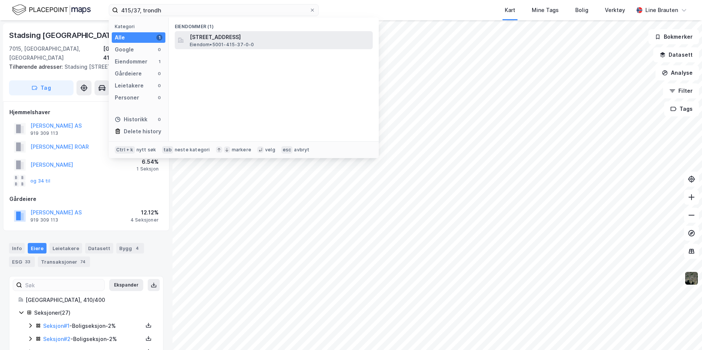
click at [236, 39] on span "Stjørdalsveien 5, 7066, TRONDHEIM, TRONDHEIM" at bounding box center [280, 37] width 180 height 9
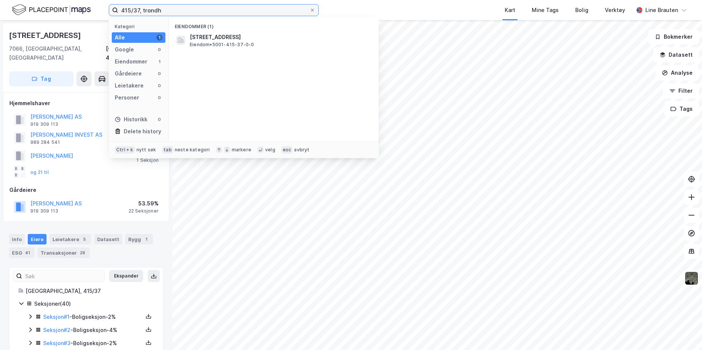
click at [138, 8] on input "415/37, trondh" at bounding box center [213, 10] width 191 height 11
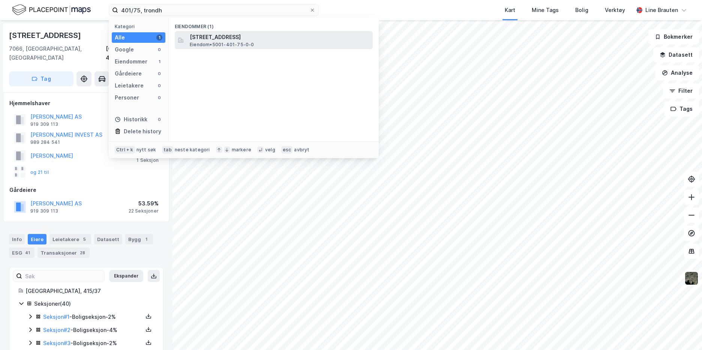
click at [224, 42] on span "Eiendom • 5001-401-75-0-0" at bounding box center [222, 45] width 65 height 6
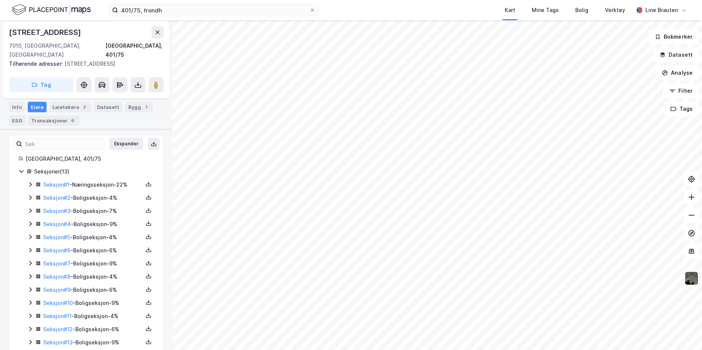
scroll to position [97, 0]
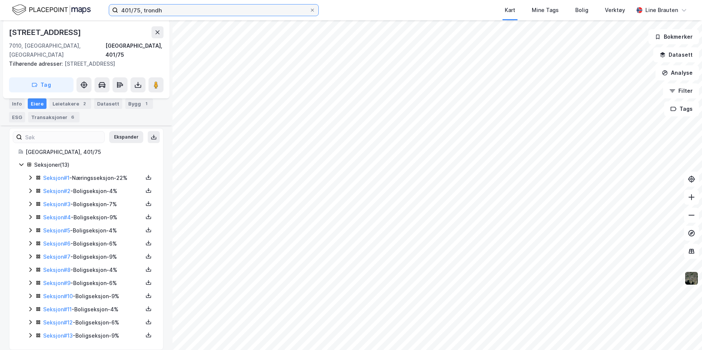
click at [139, 10] on input "401/75, trondh" at bounding box center [213, 10] width 191 height 11
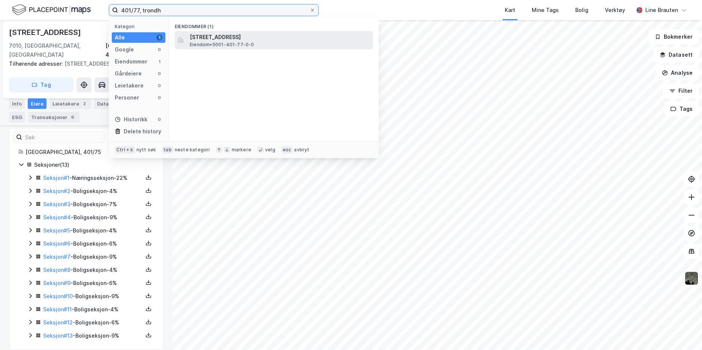
type input "401/77, trondh"
click at [221, 35] on span "[STREET_ADDRESS]" at bounding box center [280, 37] width 180 height 9
